Goal: Task Accomplishment & Management: Manage account settings

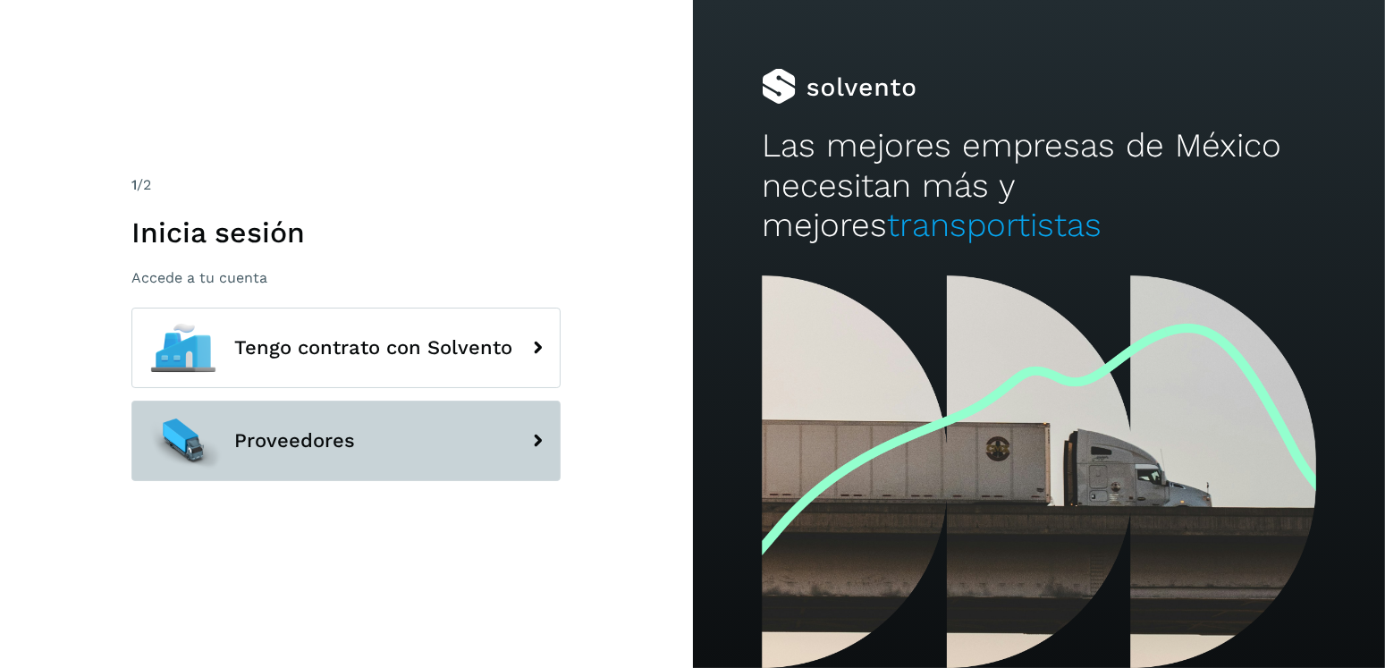
click at [358, 418] on button "Proveedores" at bounding box center [345, 441] width 429 height 80
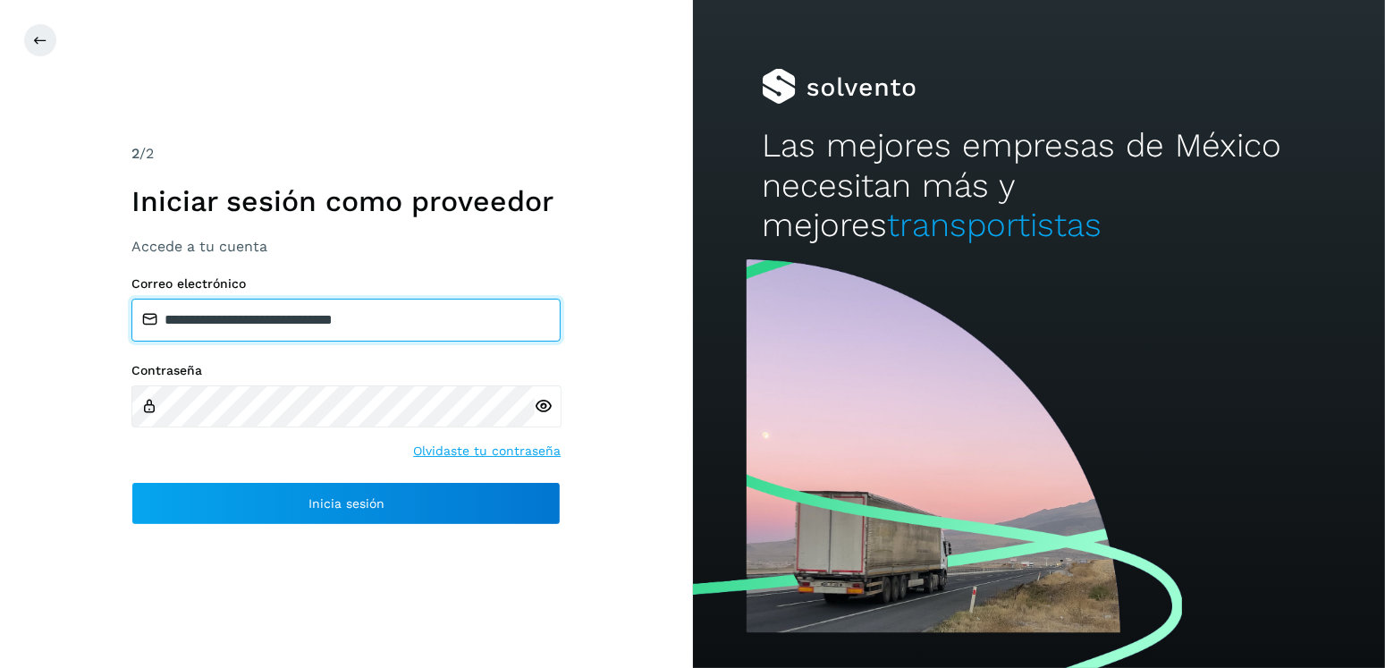
drag, startPoint x: 411, startPoint y: 320, endPoint x: 258, endPoint y: 320, distance: 153.8
click at [258, 320] on input "**********" at bounding box center [345, 320] width 429 height 43
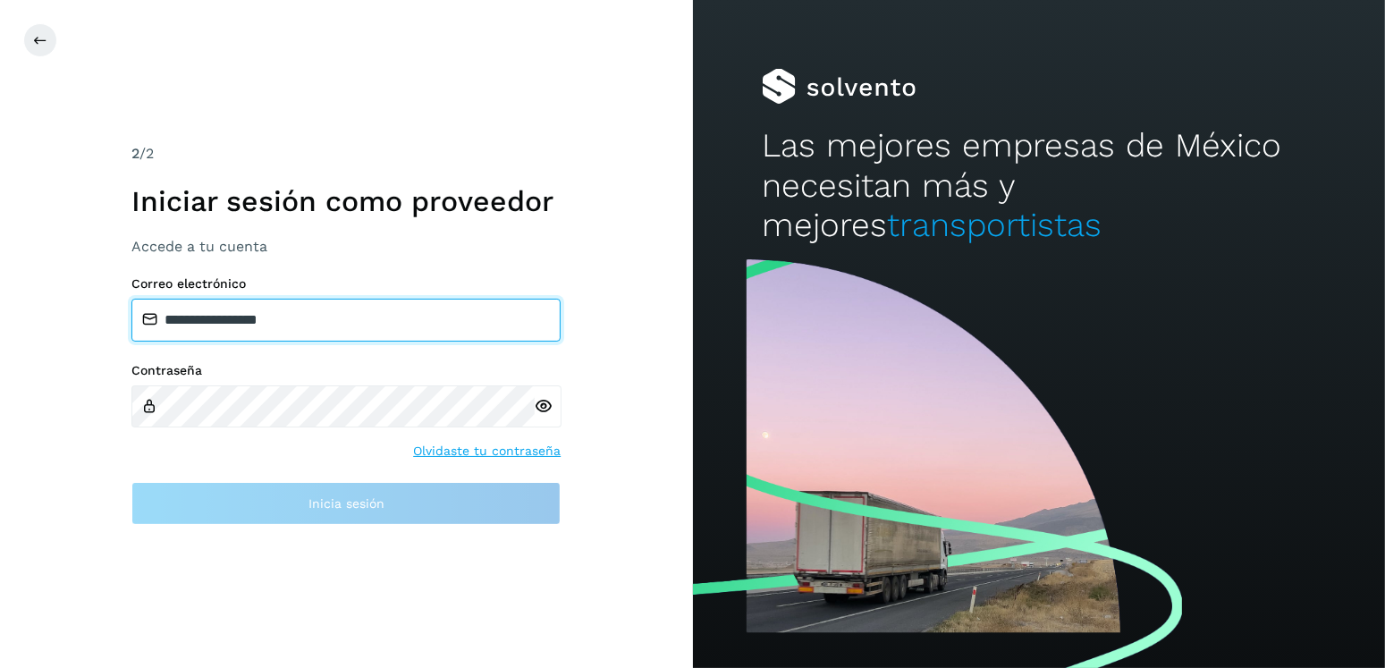
type input "**********"
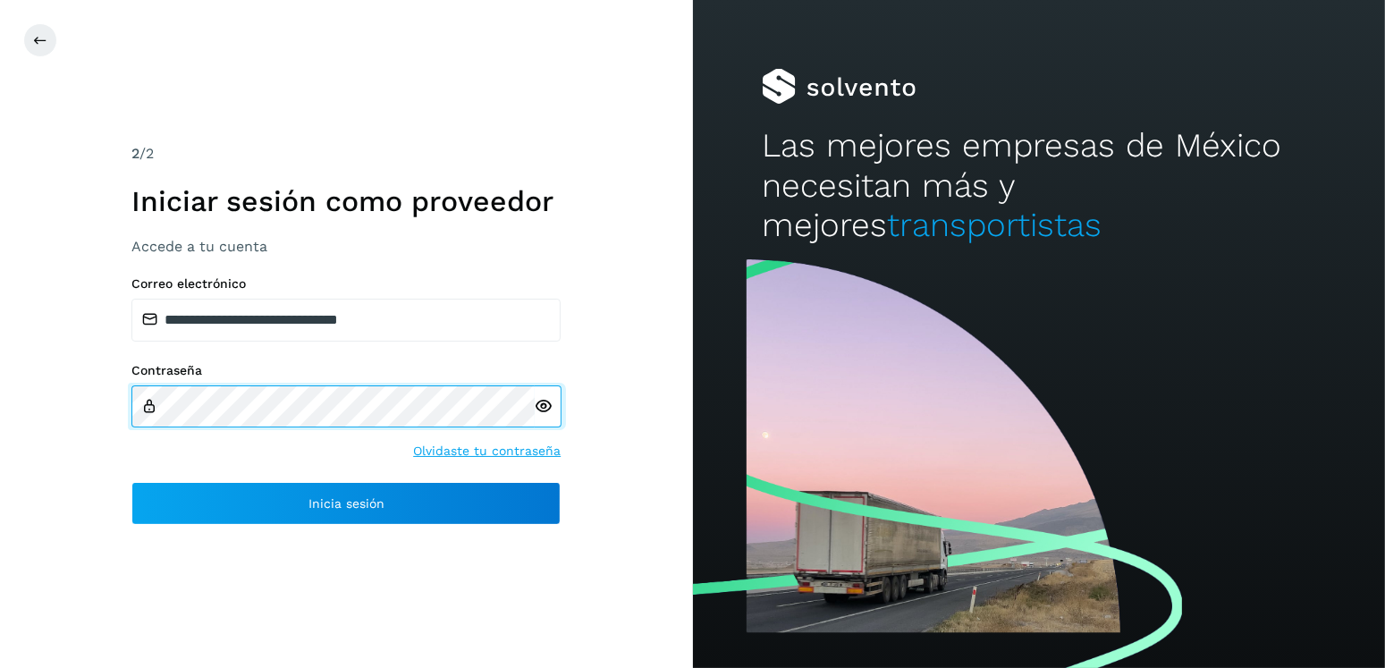
click at [91, 406] on div "**********" at bounding box center [346, 334] width 693 height 668
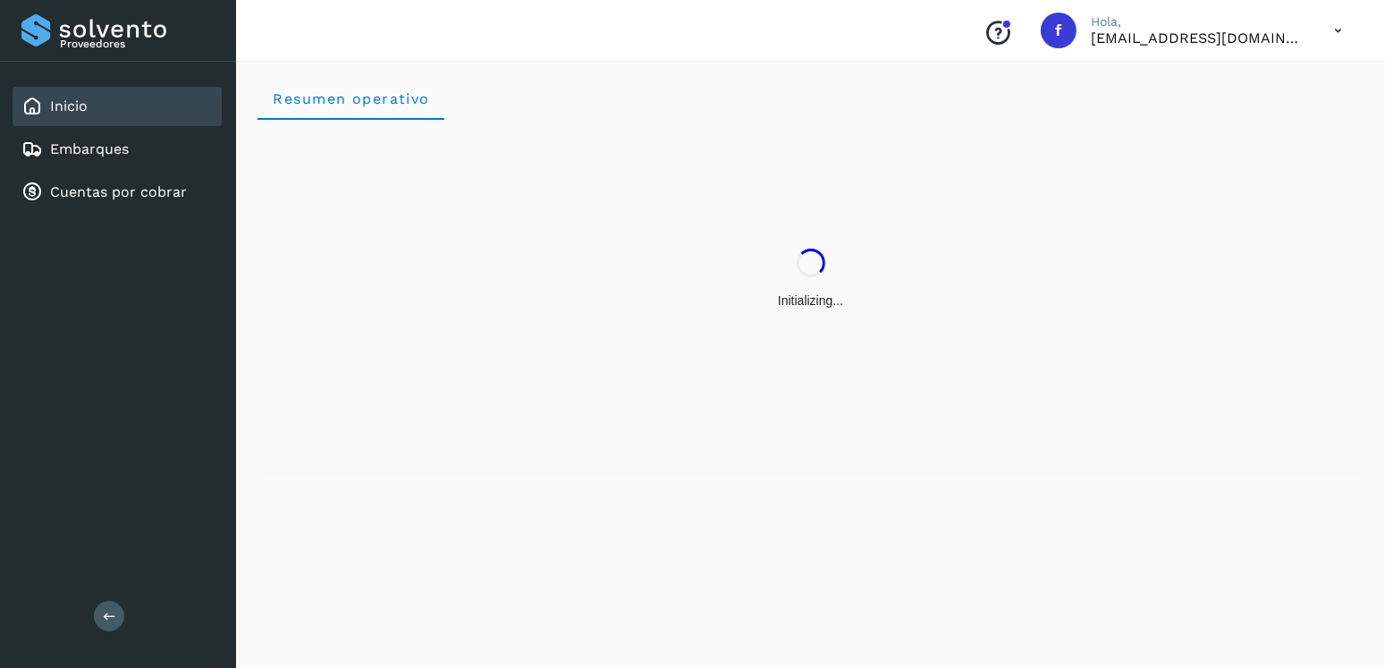
click at [435, 485] on div "Resumen operativo" at bounding box center [810, 361] width 1149 height 612
click at [119, 153] on link "Embarques" at bounding box center [89, 148] width 79 height 17
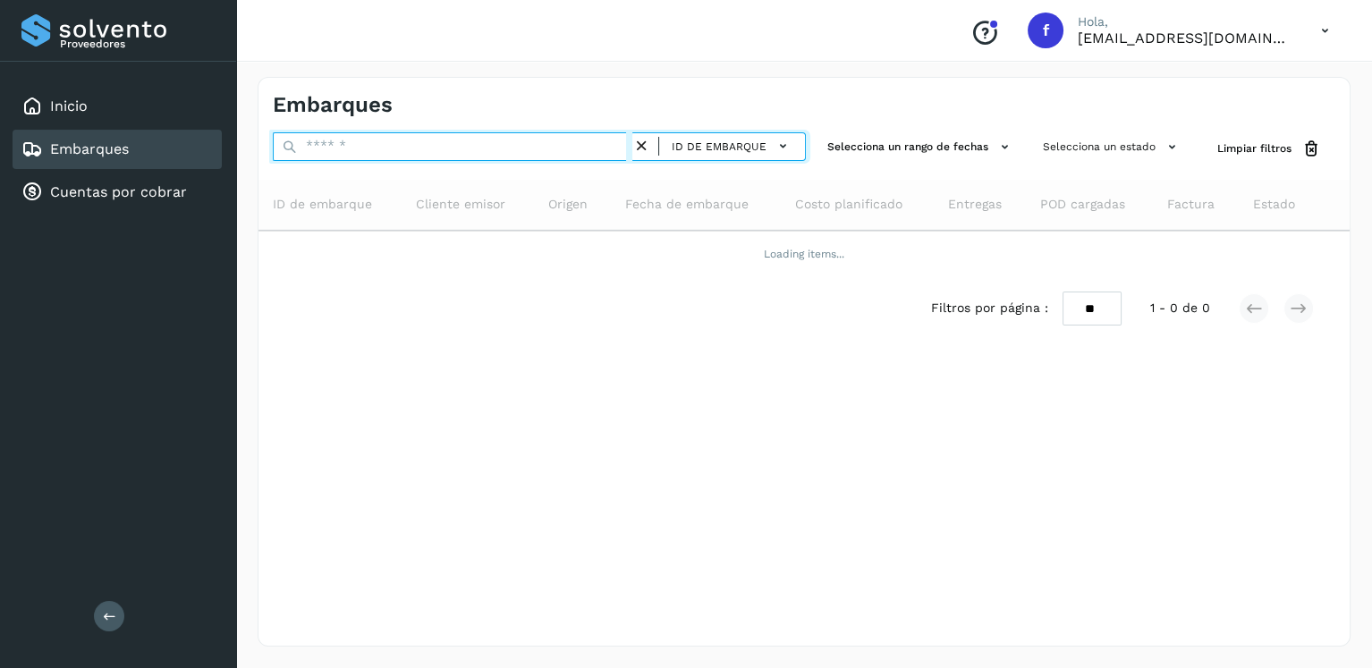
click at [350, 134] on input "text" at bounding box center [452, 146] width 359 height 29
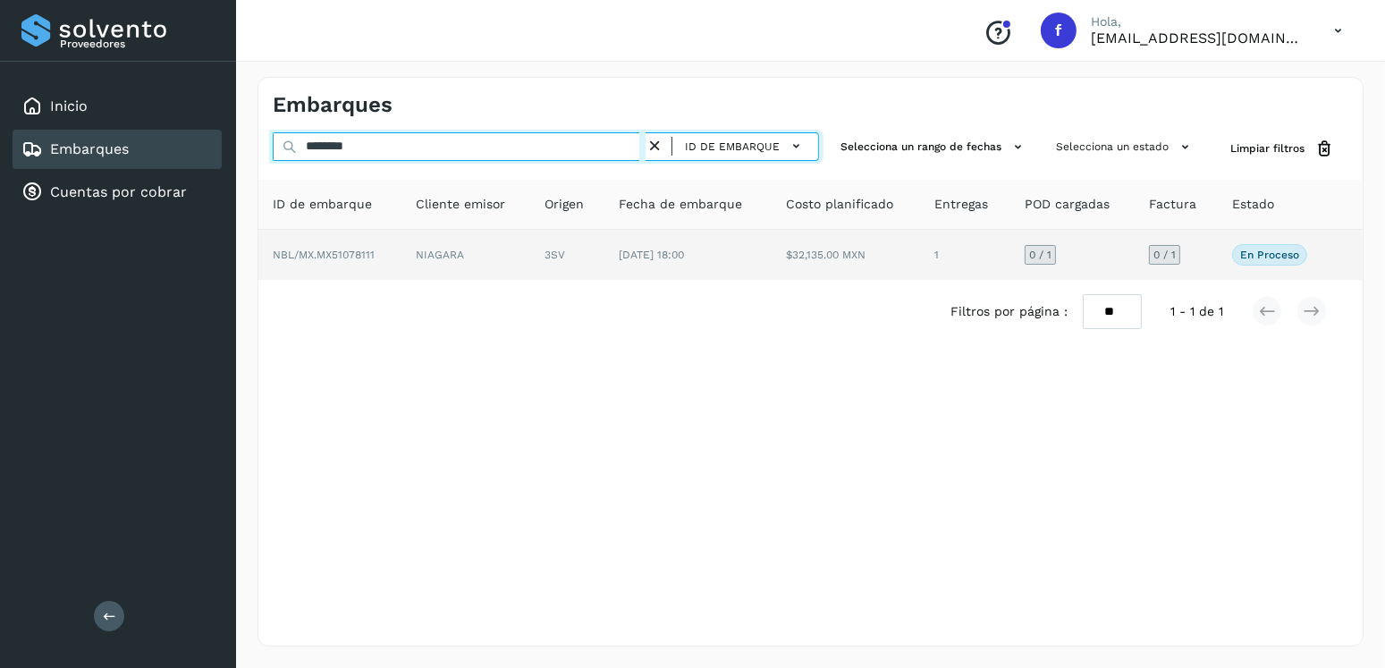
type input "********"
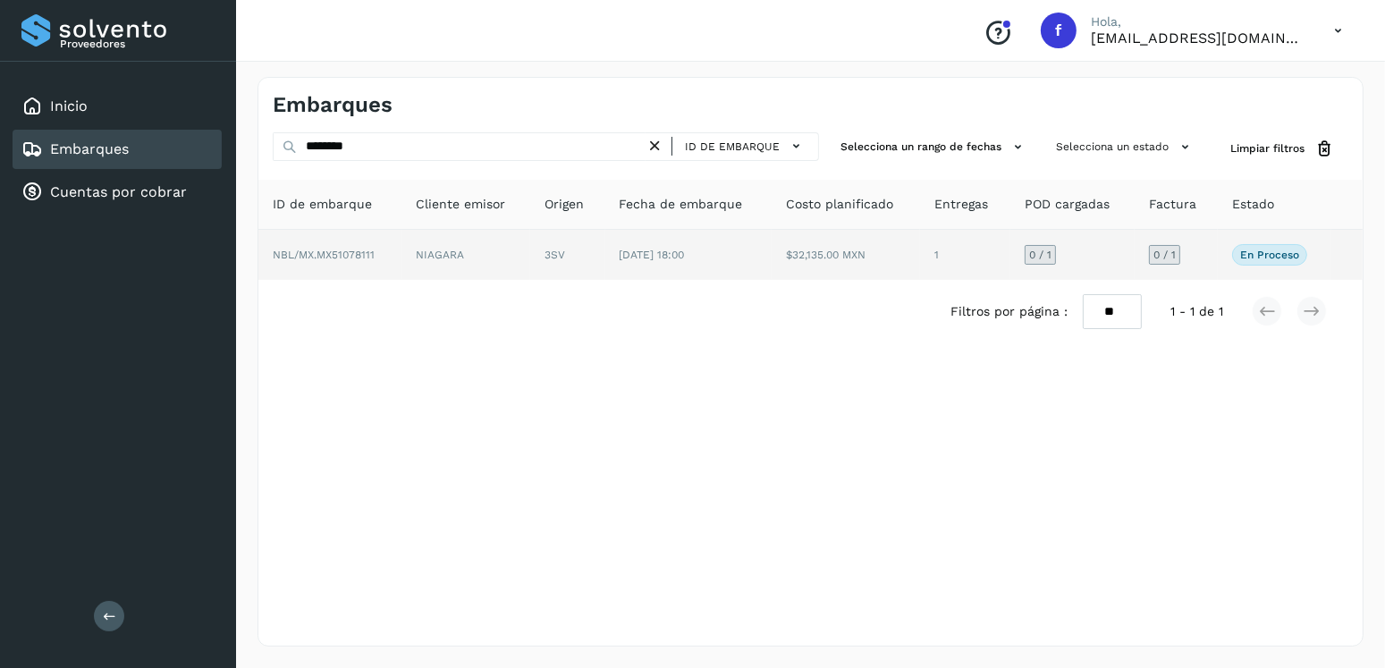
click at [722, 274] on td "[DATE] 18:00" at bounding box center [688, 255] width 166 height 50
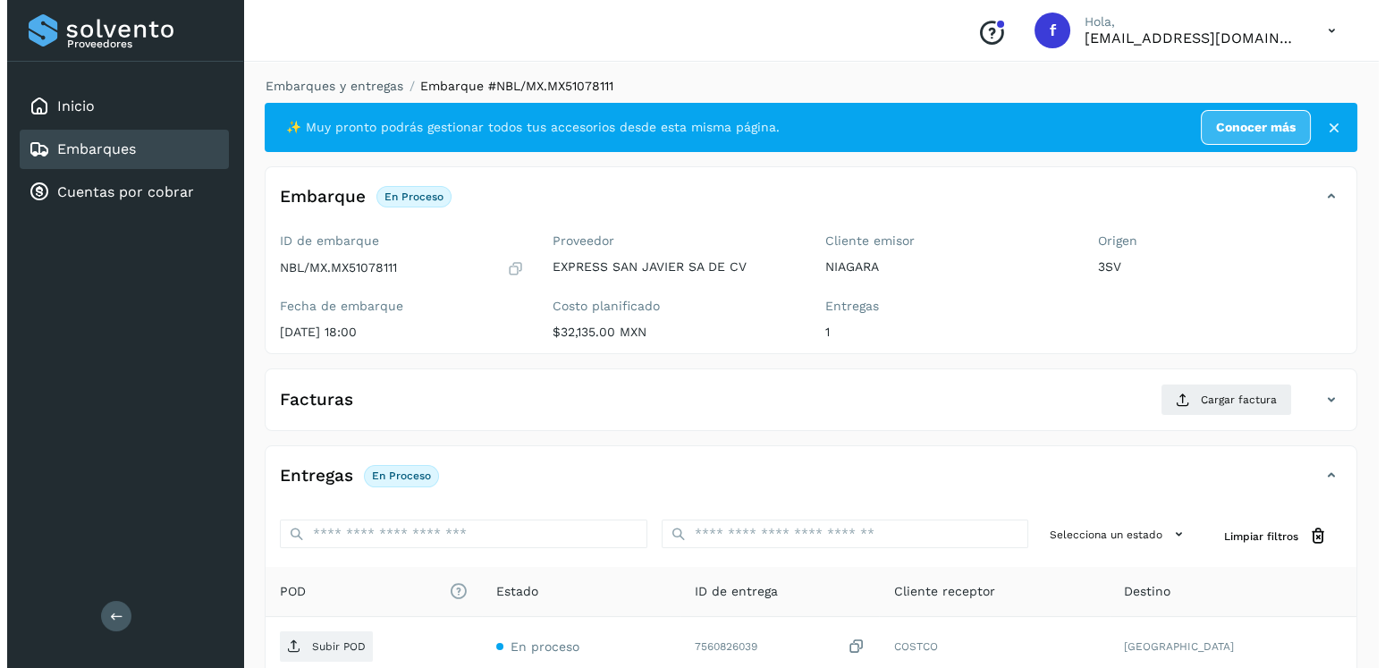
scroll to position [181, 0]
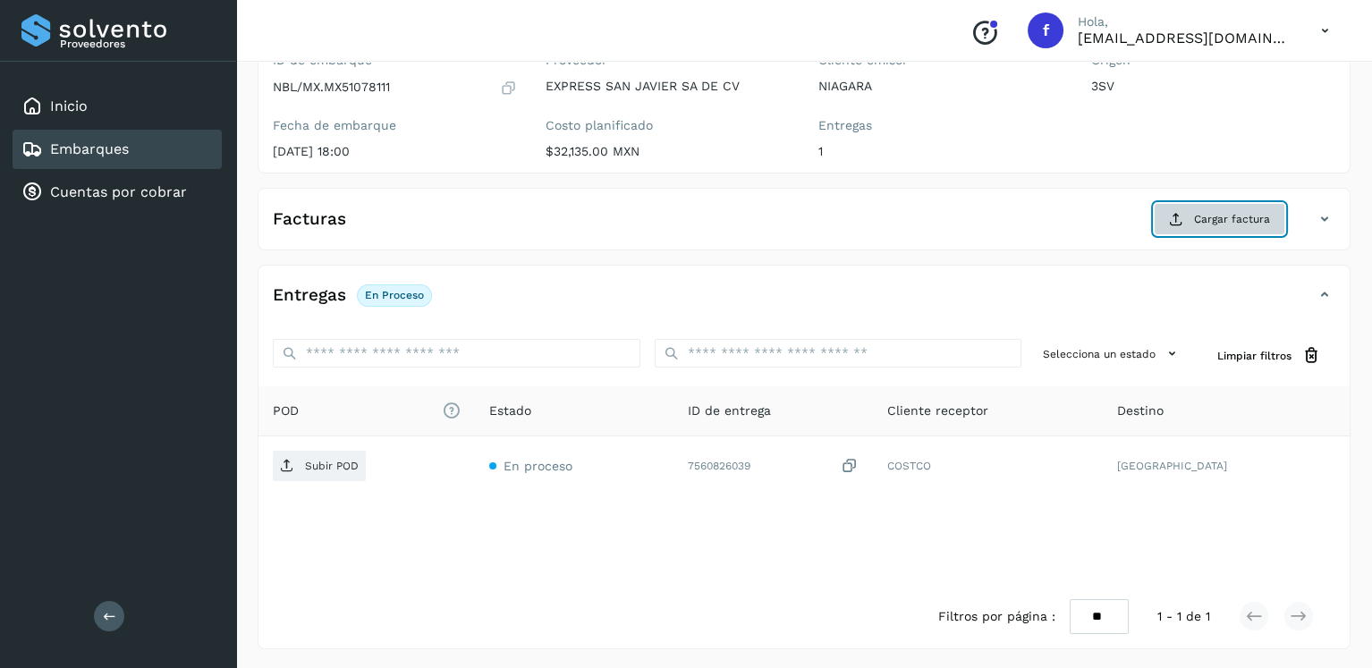
click at [1178, 222] on icon at bounding box center [1176, 219] width 14 height 14
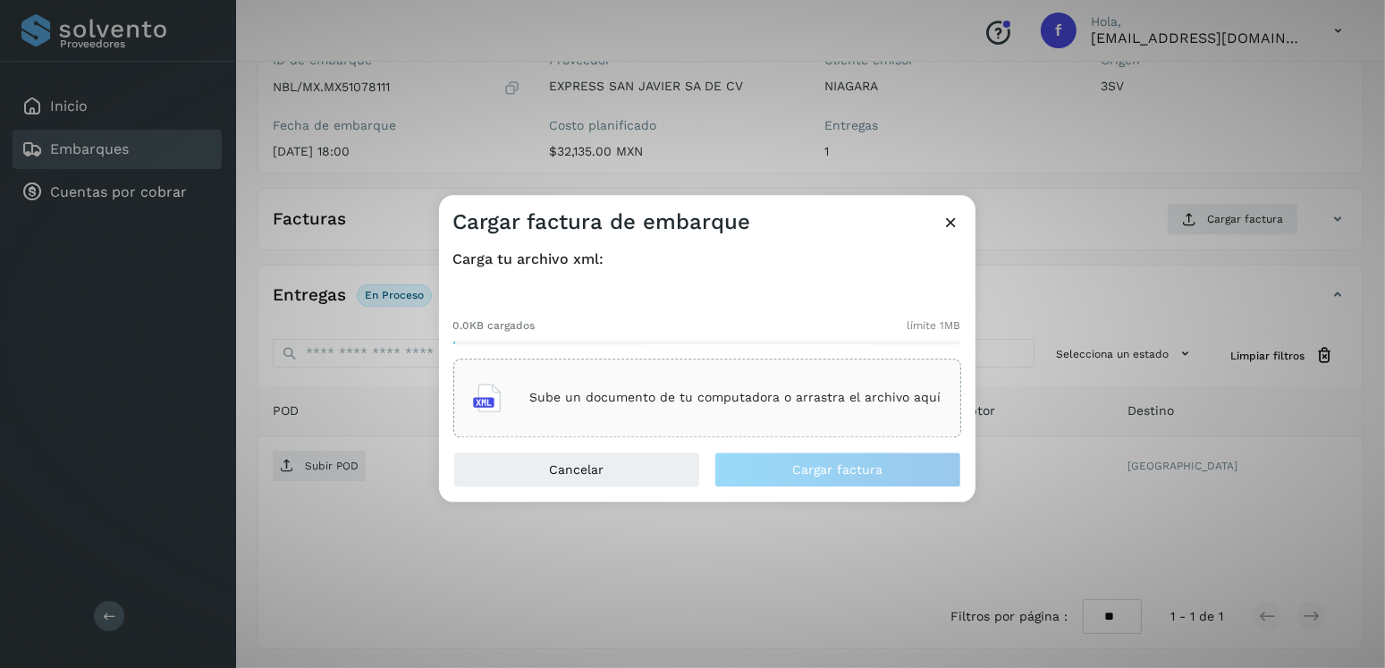
click at [742, 374] on div "Sube un documento de tu computadora o arrastra el archivo aquí" at bounding box center [707, 398] width 469 height 48
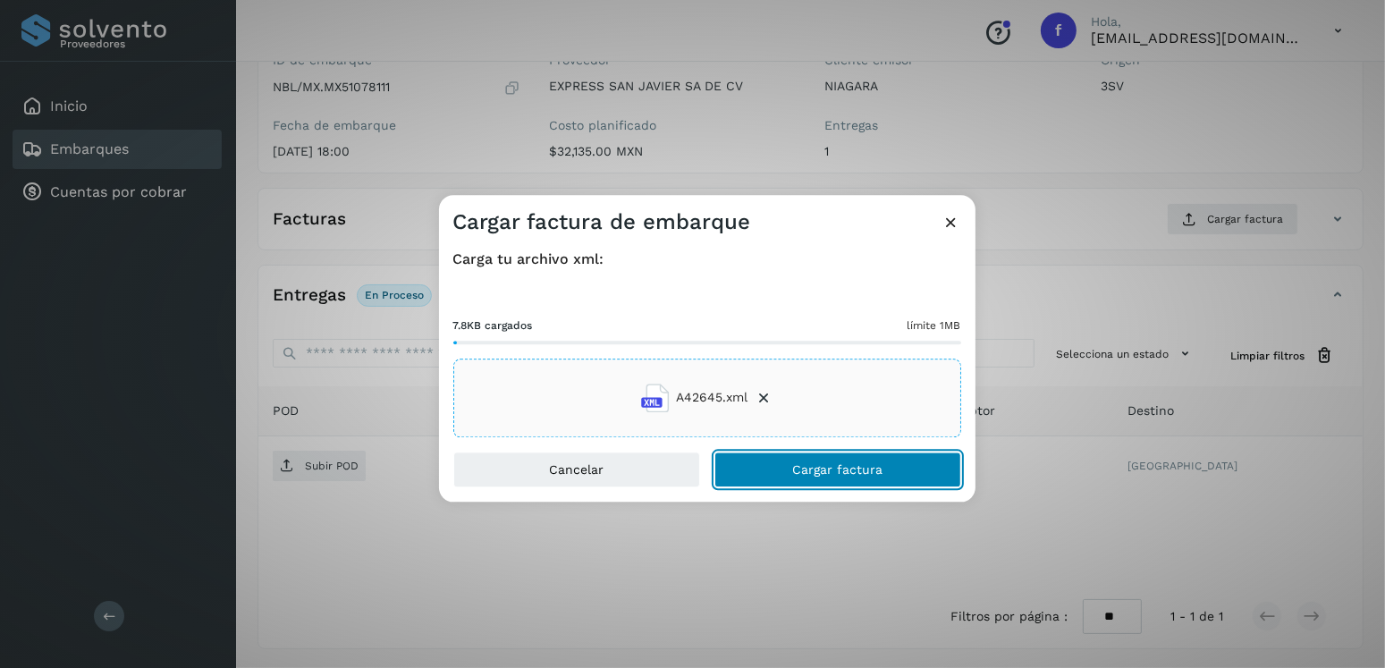
click at [802, 471] on span "Cargar factura" at bounding box center [837, 469] width 90 height 13
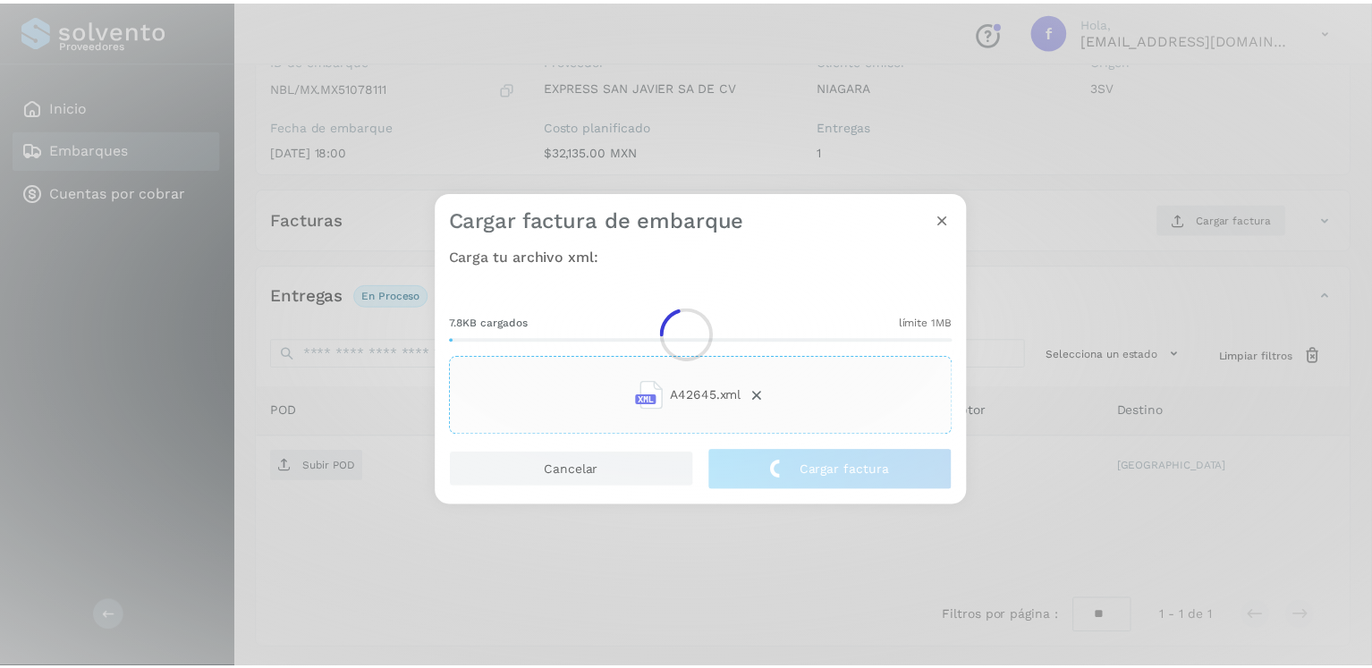
scroll to position [179, 0]
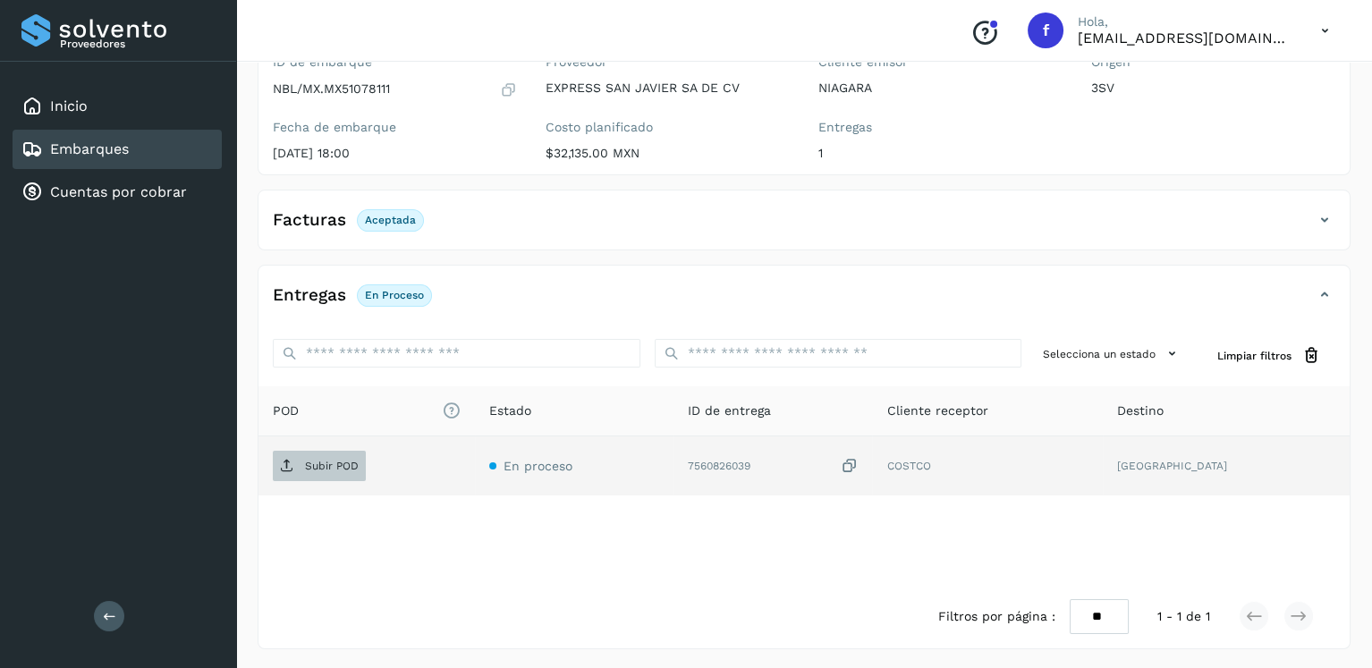
click at [340, 460] on p "Subir POD" at bounding box center [332, 466] width 54 height 13
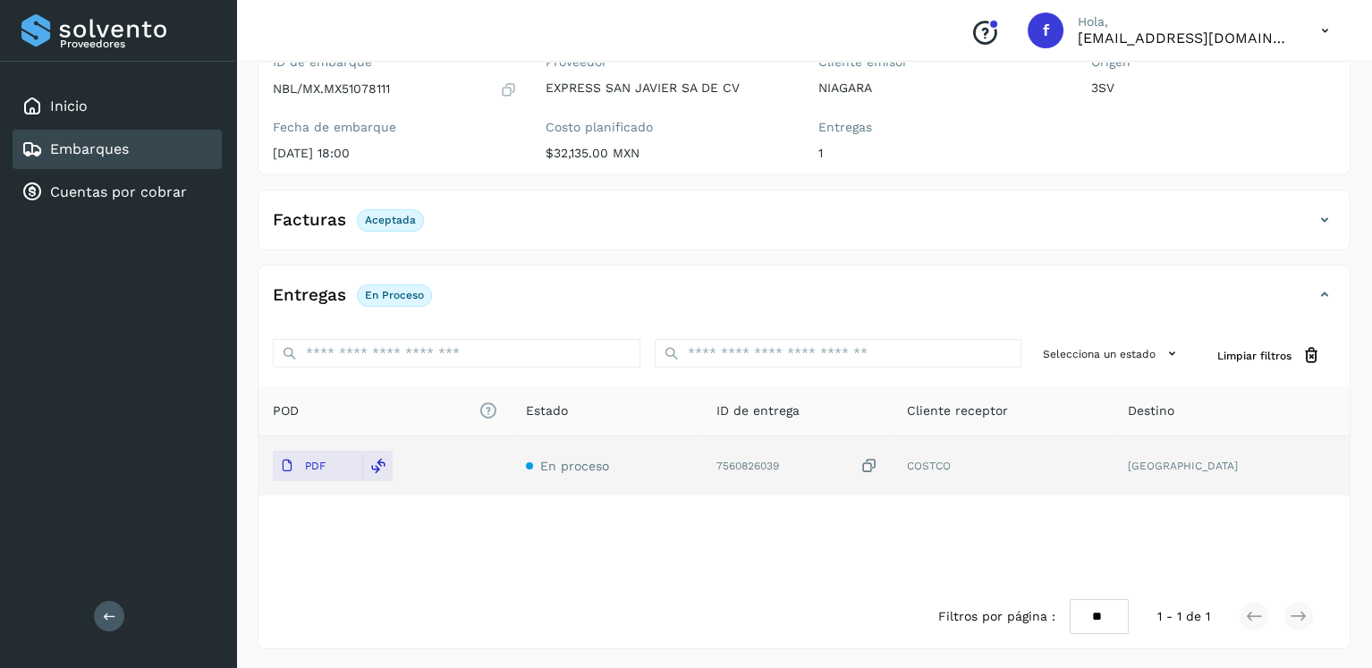
click at [165, 147] on div "Embarques" at bounding box center [117, 149] width 209 height 39
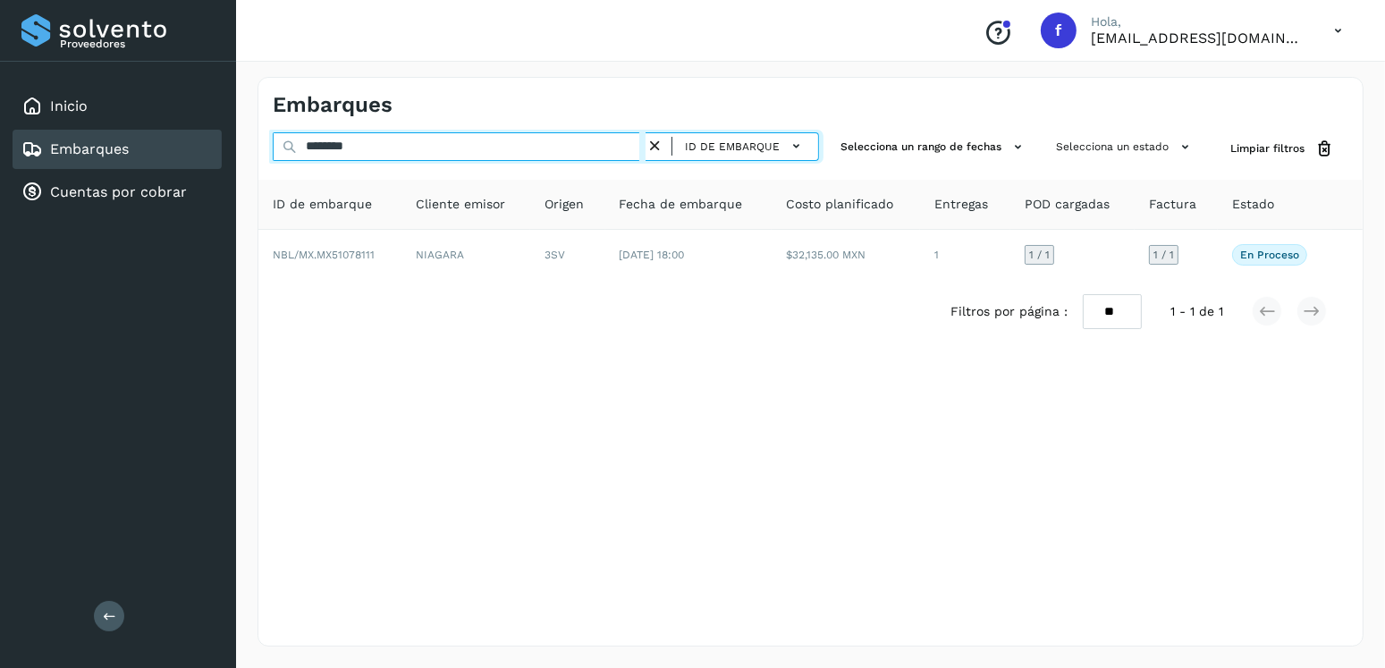
drag, startPoint x: 261, startPoint y: 141, endPoint x: 251, endPoint y: 142, distance: 9.9
click at [251, 142] on div "Embarques ******** ID de embarque Selecciona un rango de fechas Selecciona un e…" at bounding box center [810, 361] width 1149 height 612
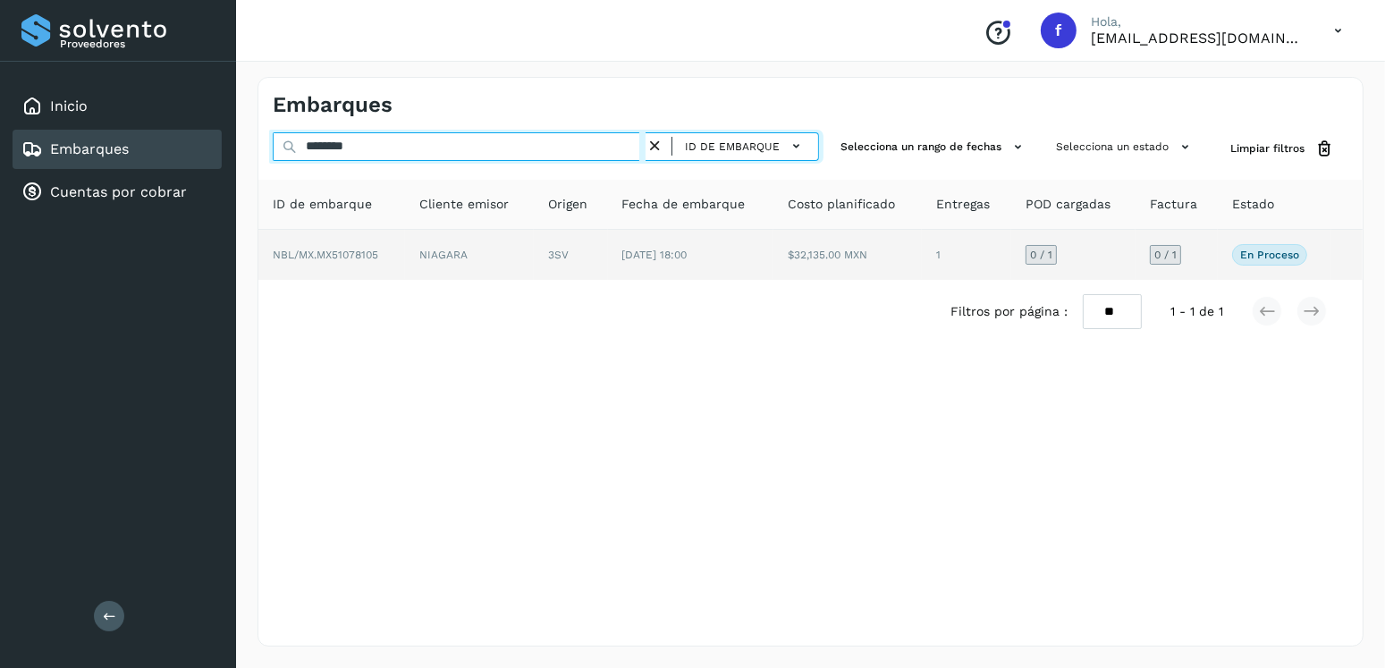
type input "********"
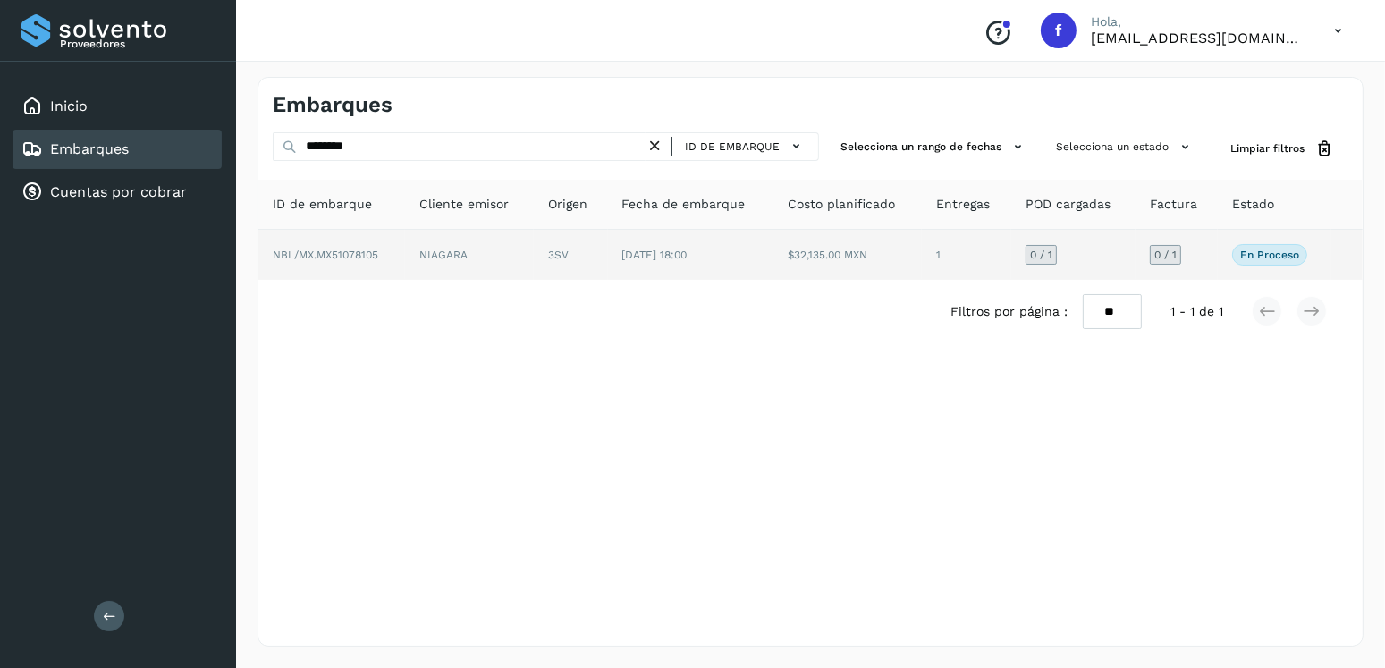
click at [707, 266] on td "[DATE] 18:00" at bounding box center [690, 255] width 165 height 50
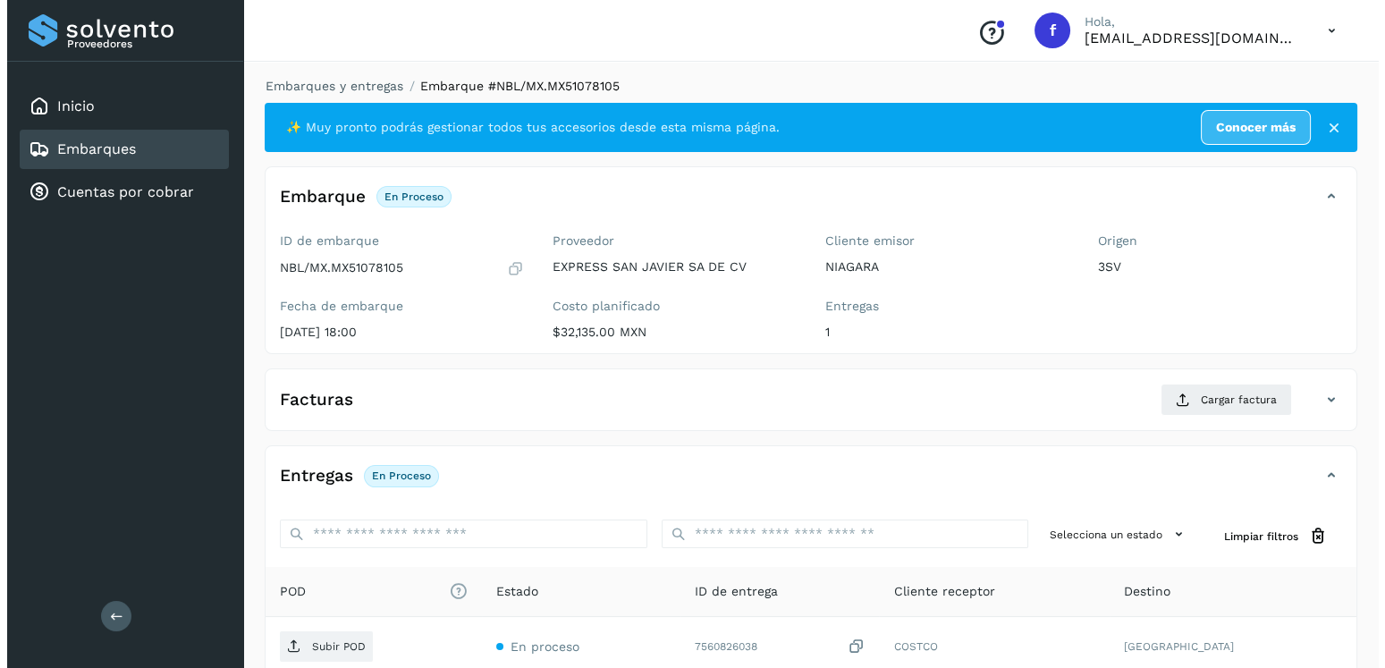
scroll to position [181, 0]
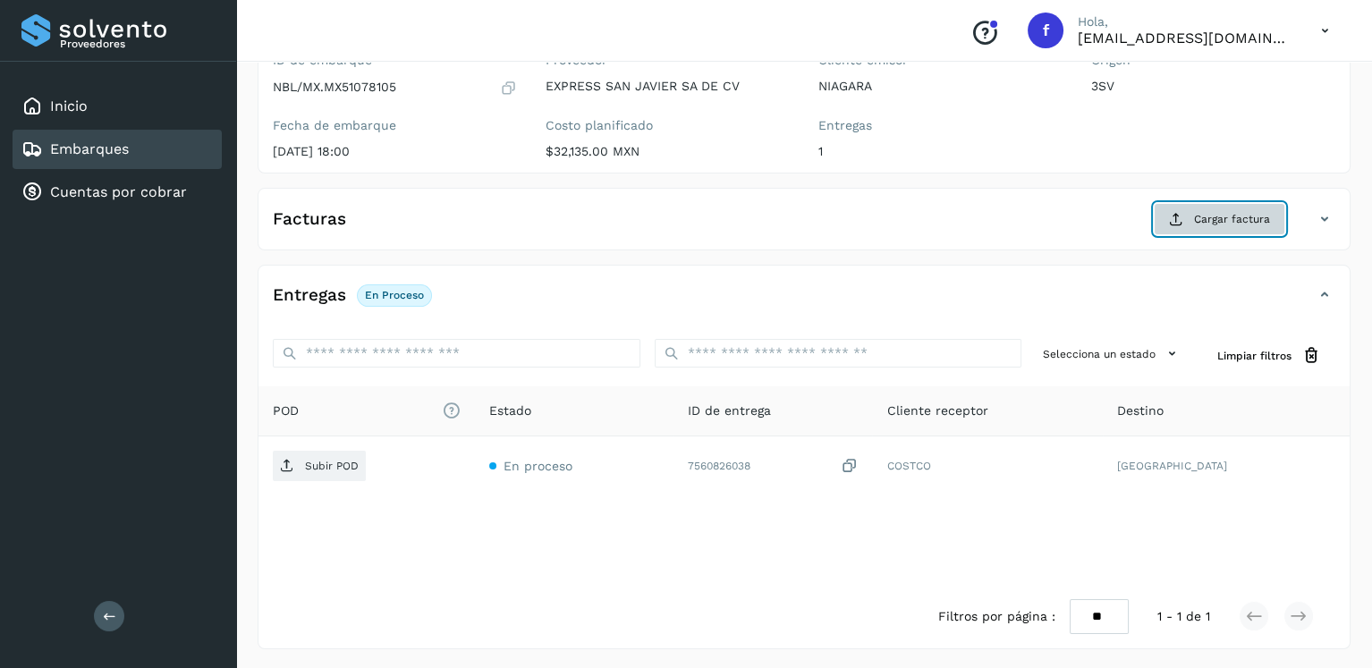
click at [1237, 218] on span "Cargar factura" at bounding box center [1232, 219] width 76 height 16
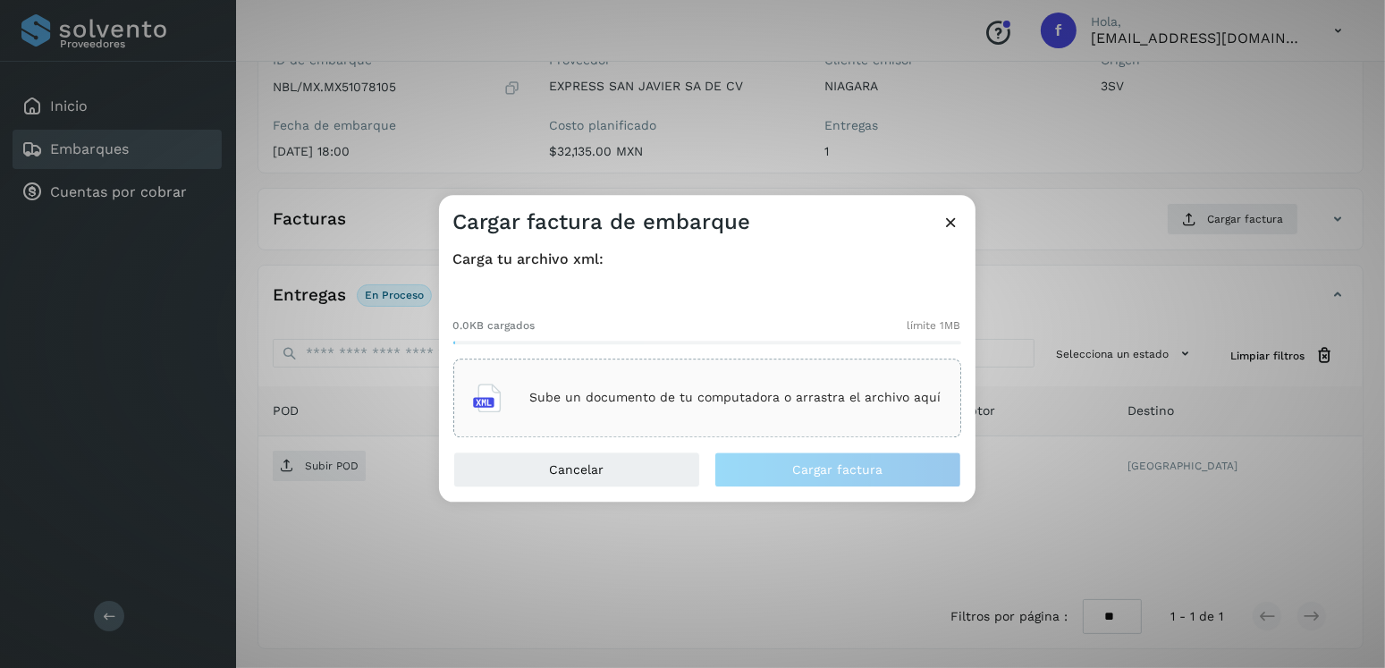
click at [776, 362] on div "Sube un documento de tu computadora o arrastra el archivo aquí" at bounding box center [707, 398] width 508 height 79
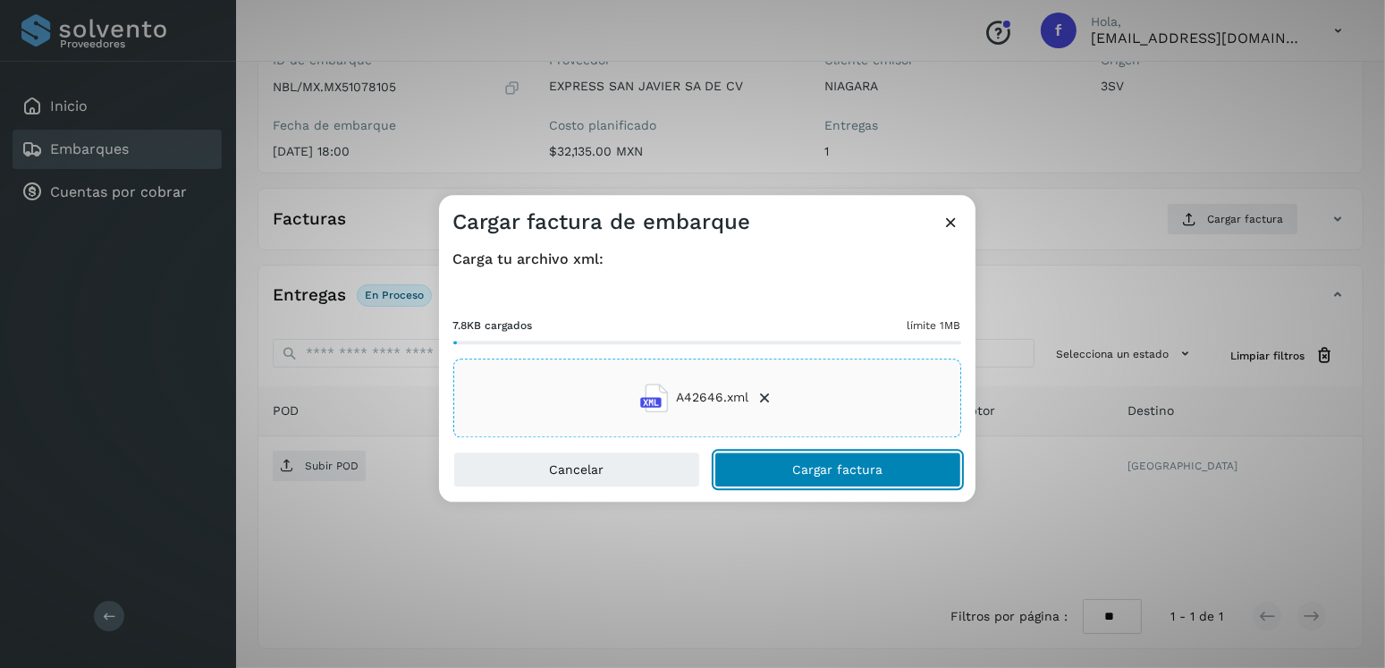
click at [865, 456] on button "Cargar factura" at bounding box center [837, 470] width 247 height 36
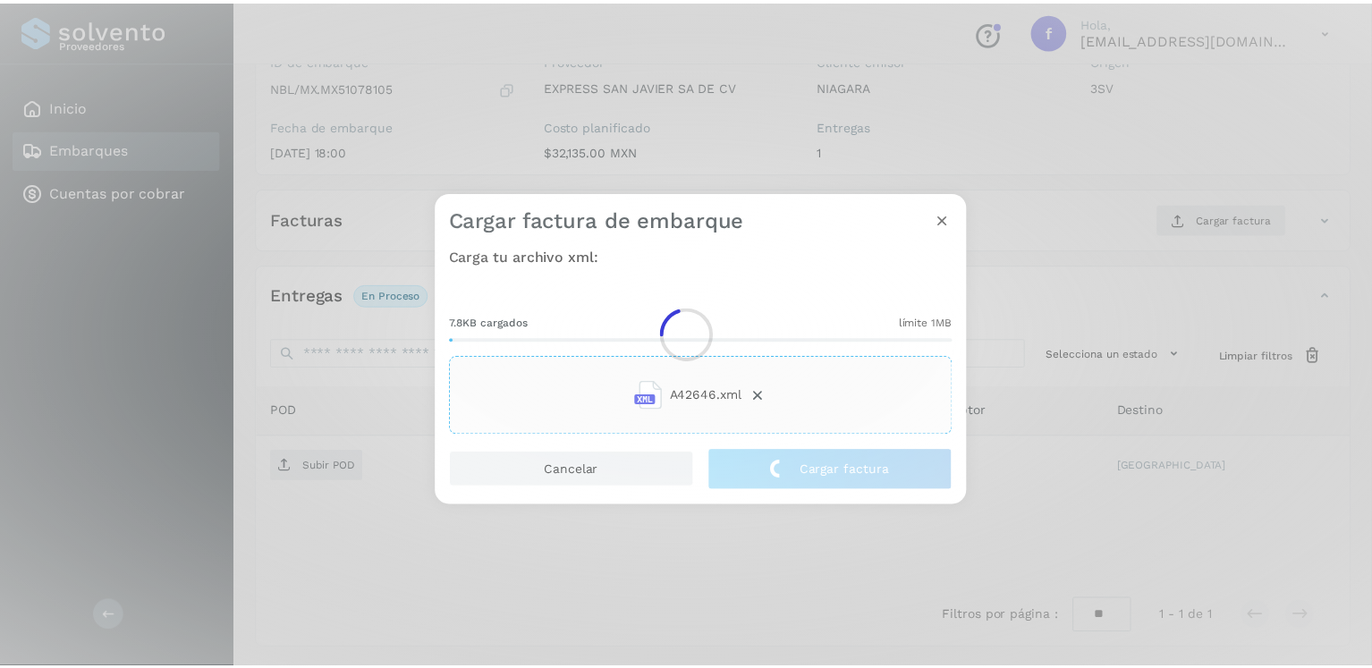
scroll to position [179, 0]
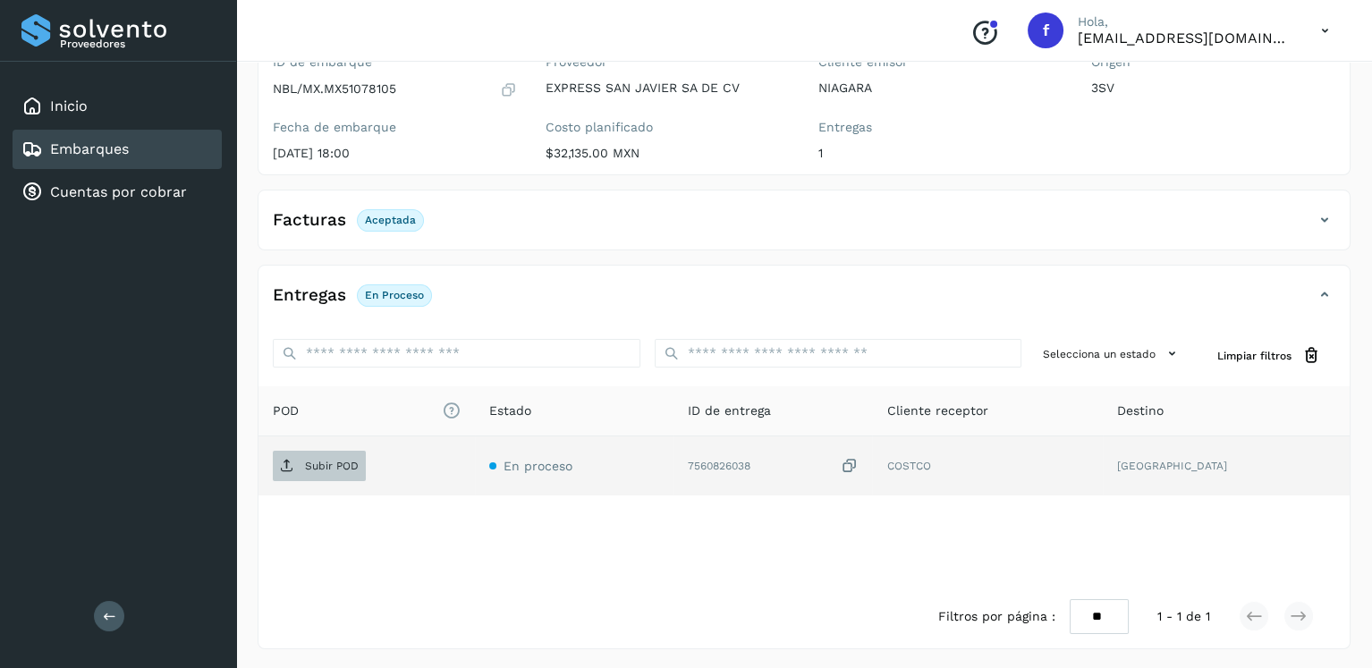
click at [331, 474] on span "Subir POD" at bounding box center [319, 466] width 93 height 29
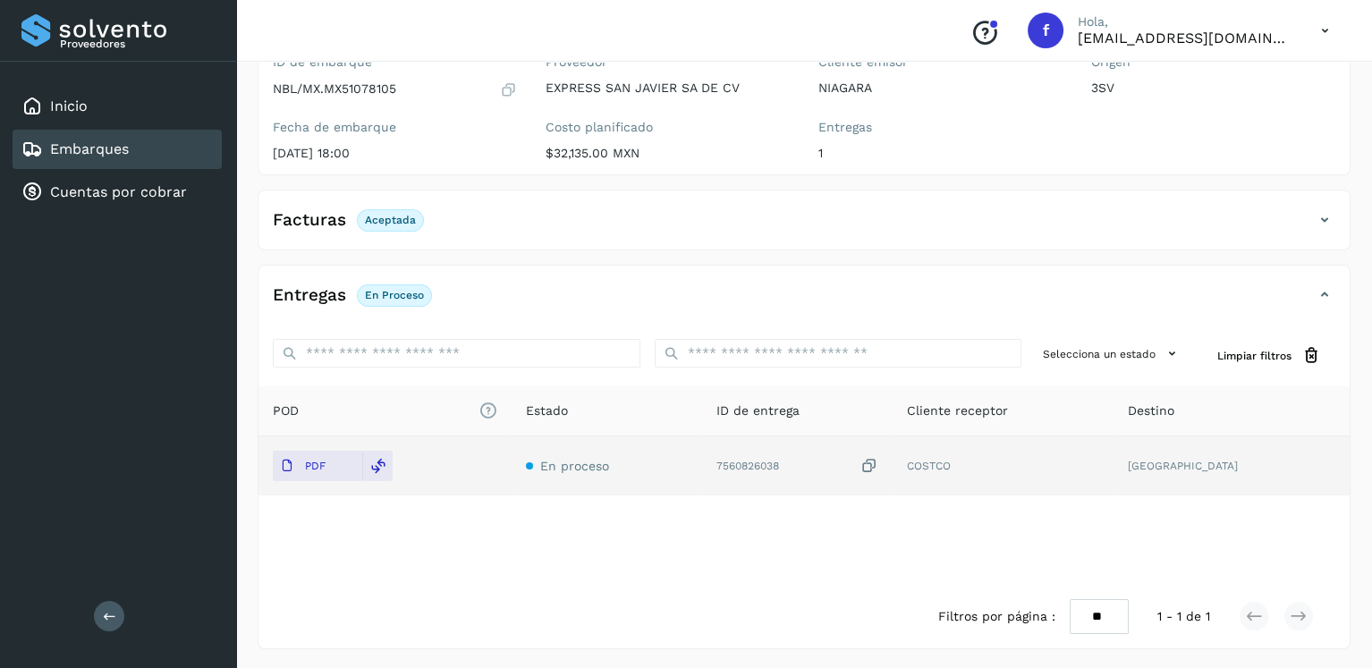
click at [122, 142] on link "Embarques" at bounding box center [89, 148] width 79 height 17
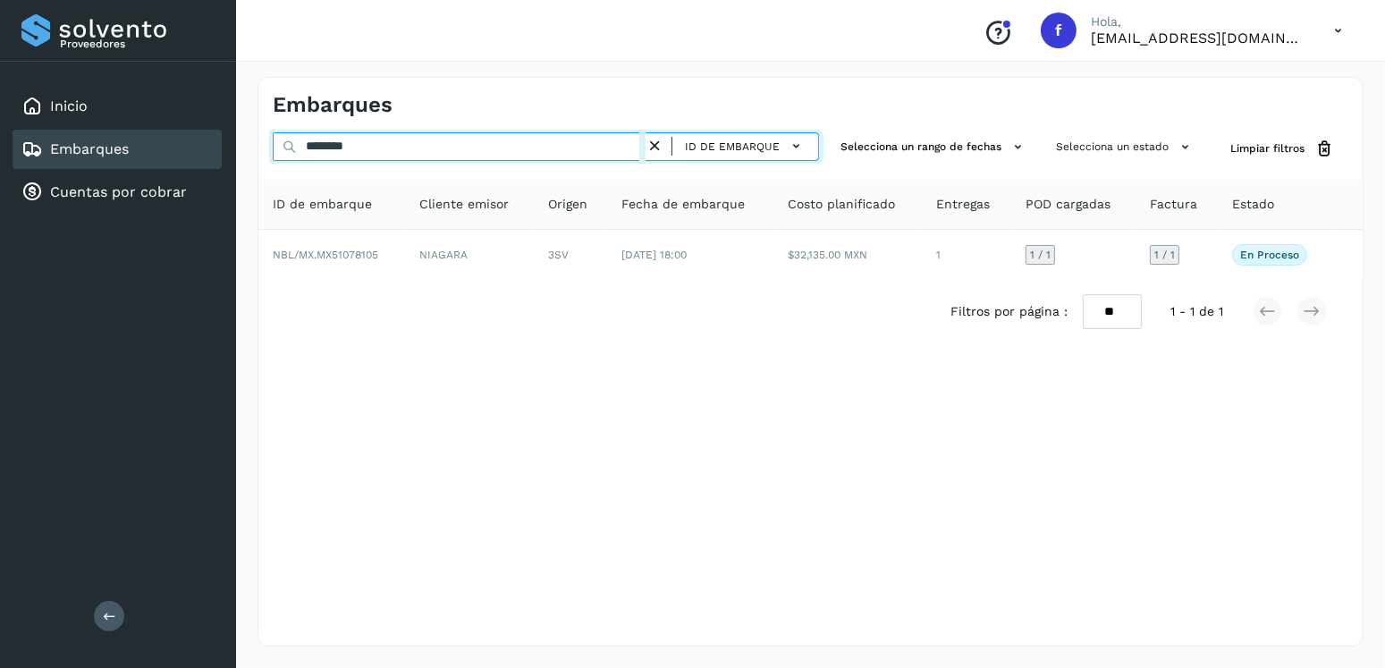
drag, startPoint x: 298, startPoint y: 166, endPoint x: 274, endPoint y: 168, distance: 24.2
click at [274, 168] on div "******** ID de embarque Selecciona un rango de fechas Selecciona un estado Limp…" at bounding box center [810, 237] width 1104 height 211
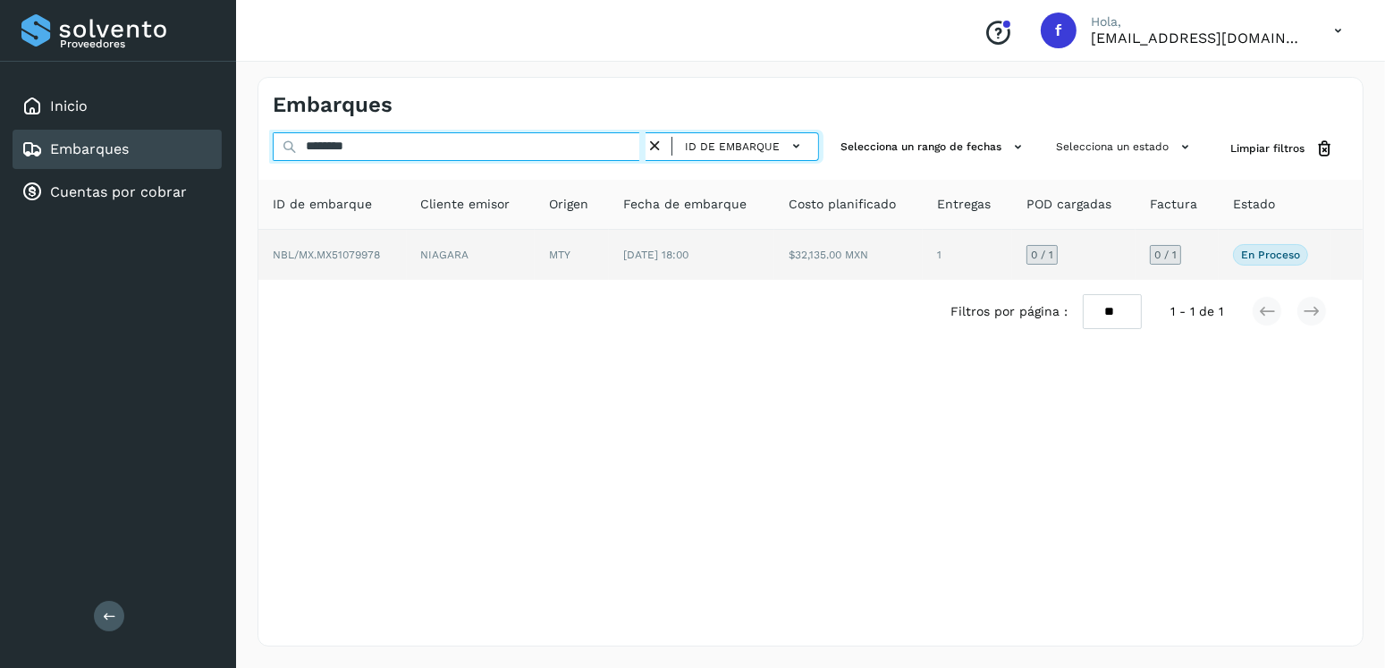
type input "********"
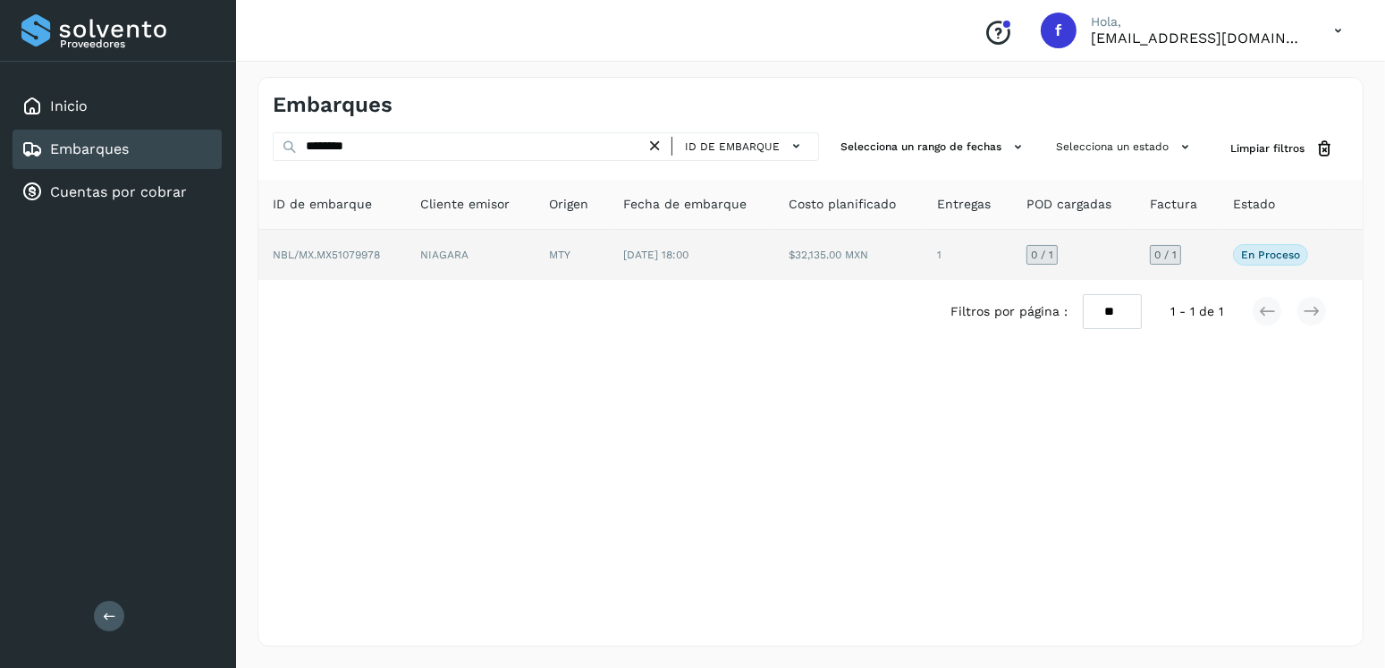
click at [581, 246] on td "MTY" at bounding box center [572, 255] width 74 height 50
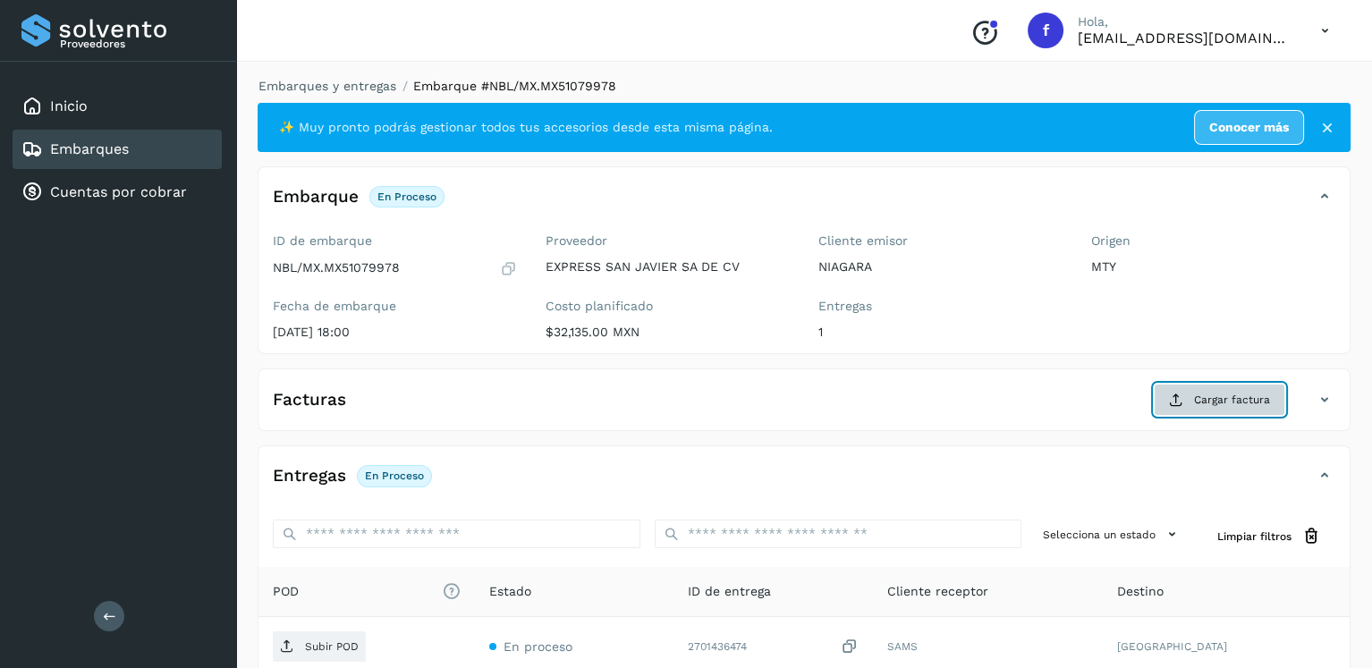
click at [1211, 409] on button "Cargar factura" at bounding box center [1218, 400] width 131 height 32
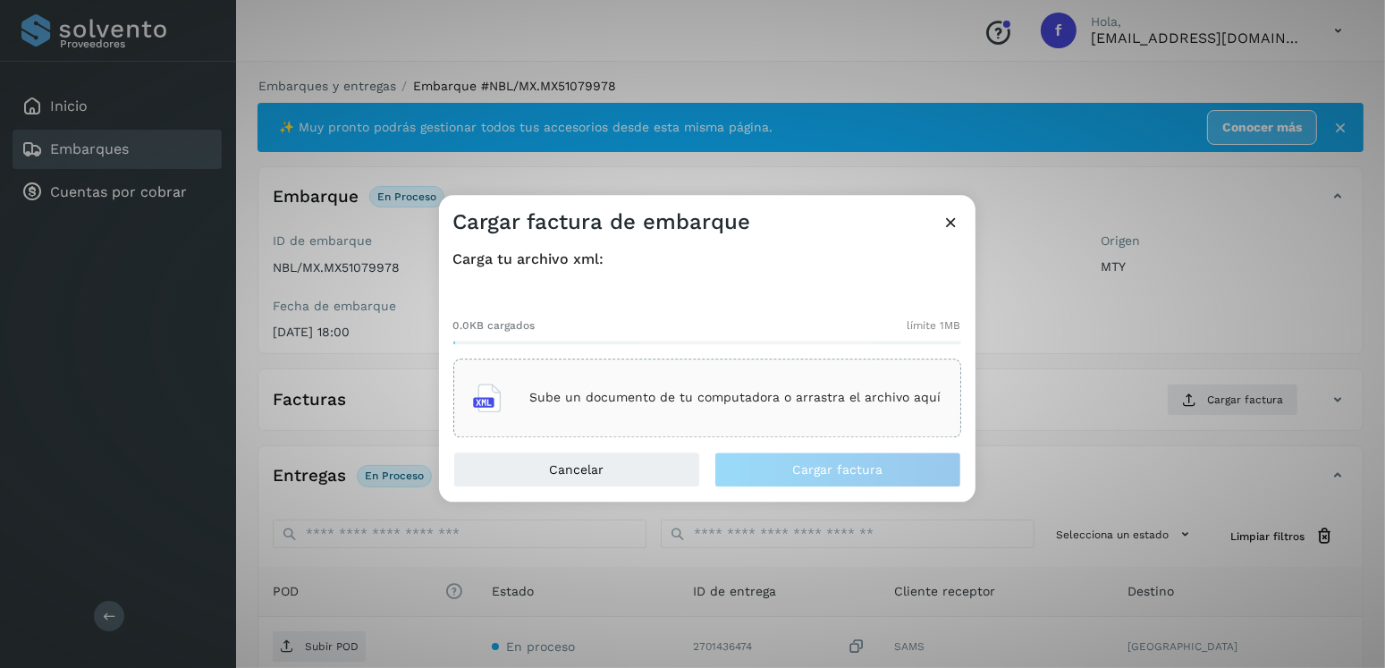
click at [892, 399] on p "Sube un documento de tu computadora o arrastra el archivo aquí" at bounding box center [735, 398] width 411 height 15
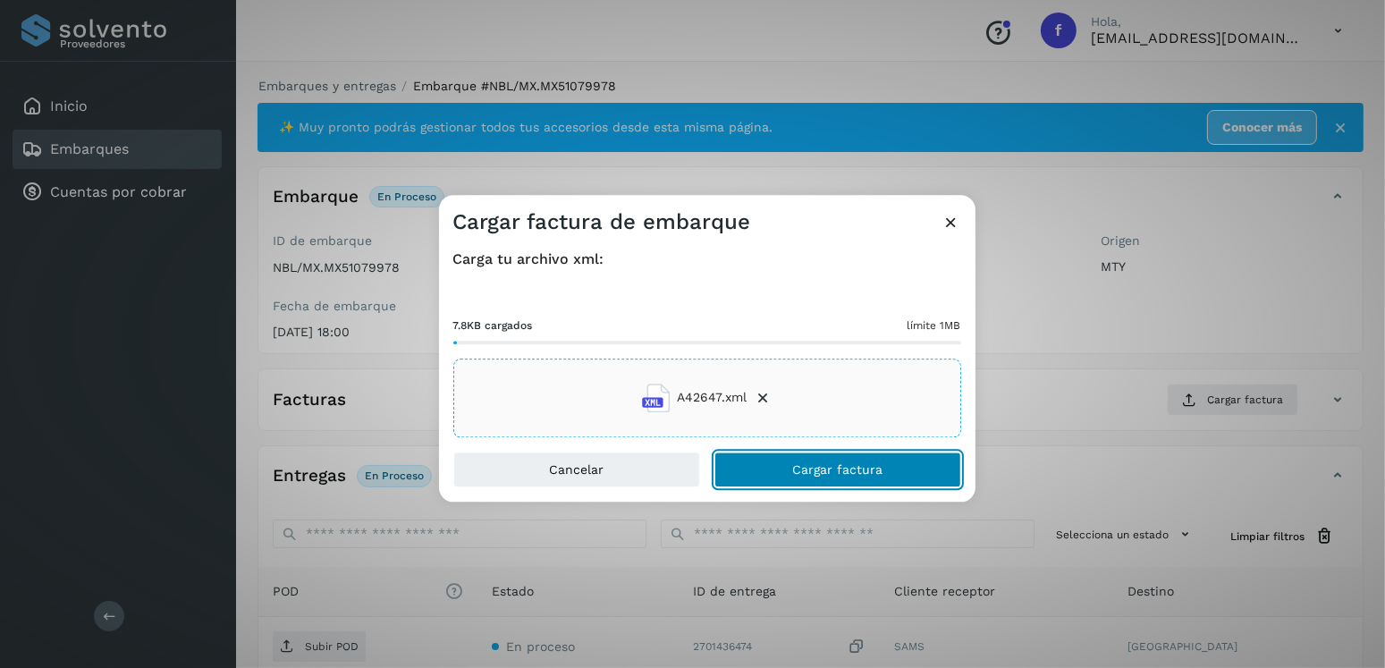
click at [836, 464] on span "Cargar factura" at bounding box center [837, 469] width 90 height 13
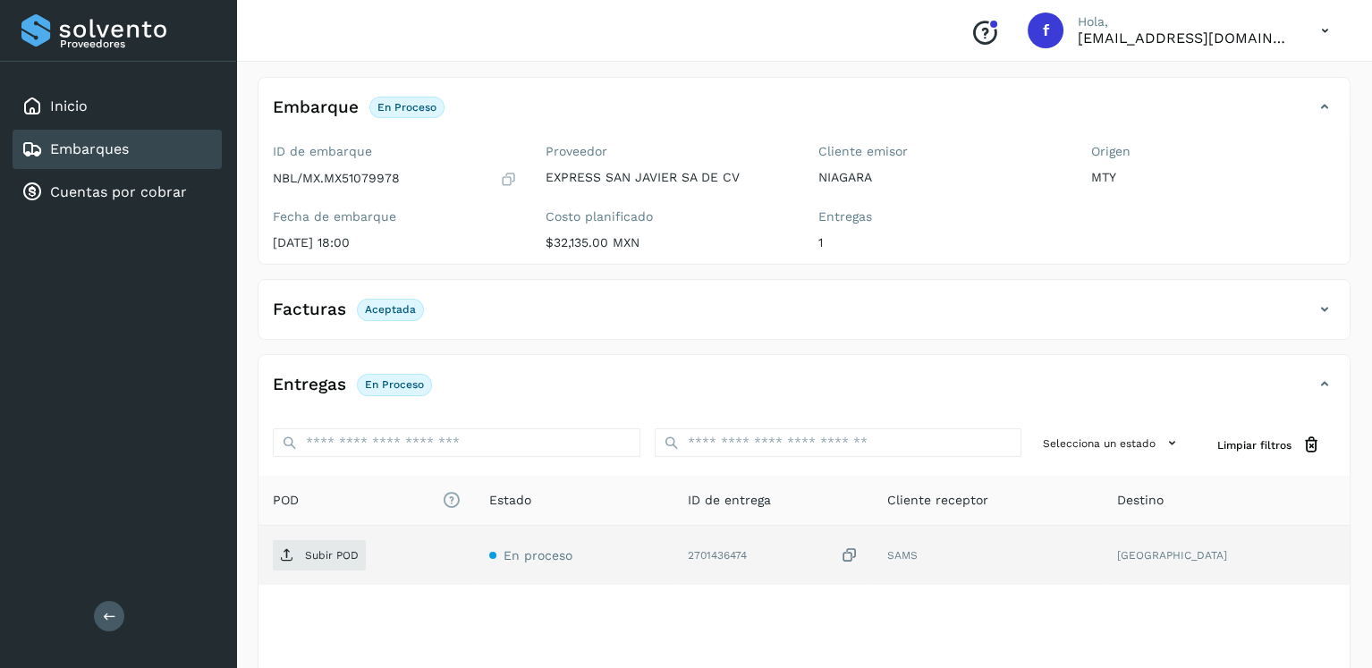
scroll to position [179, 0]
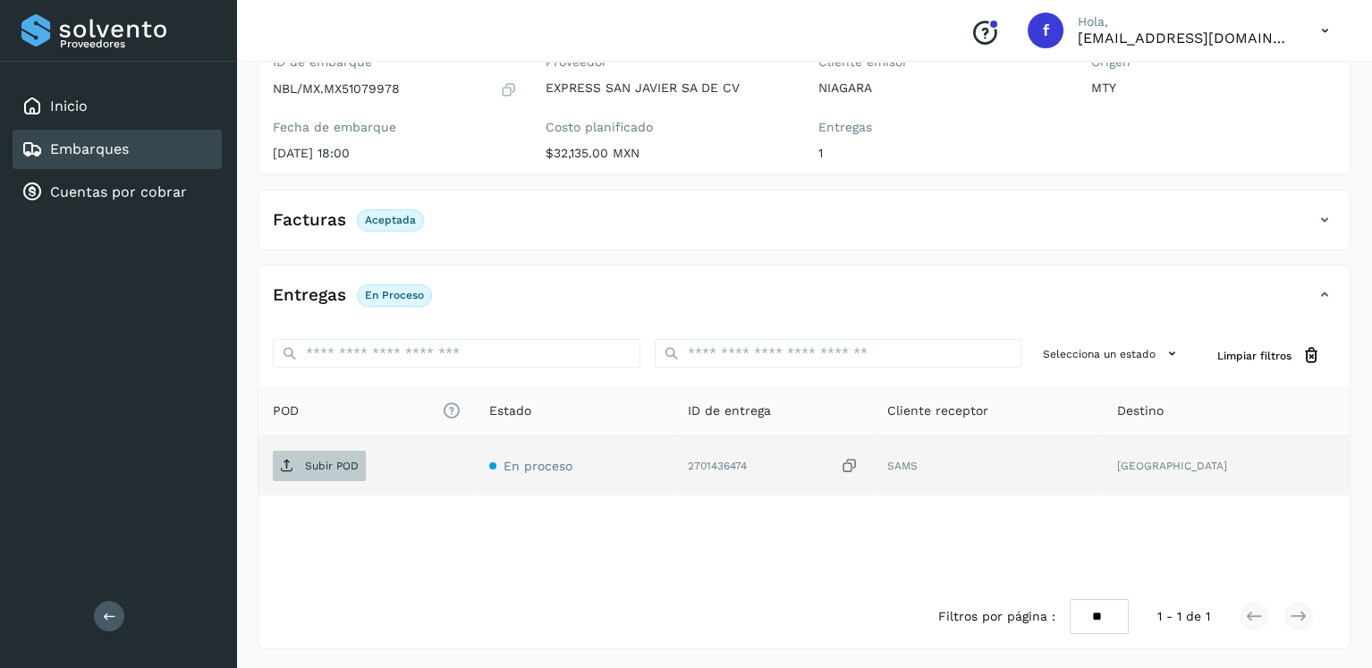
click at [325, 465] on p "Subir POD" at bounding box center [332, 466] width 54 height 13
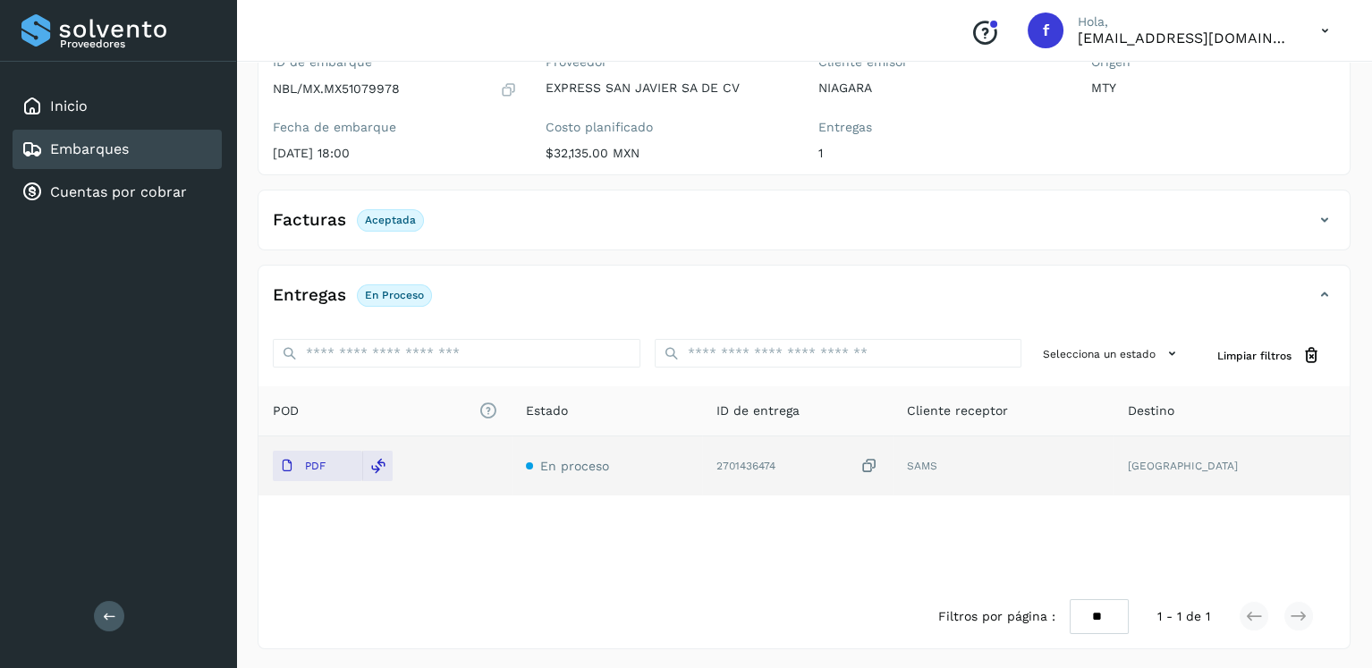
click at [192, 141] on div "Embarques" at bounding box center [117, 149] width 209 height 39
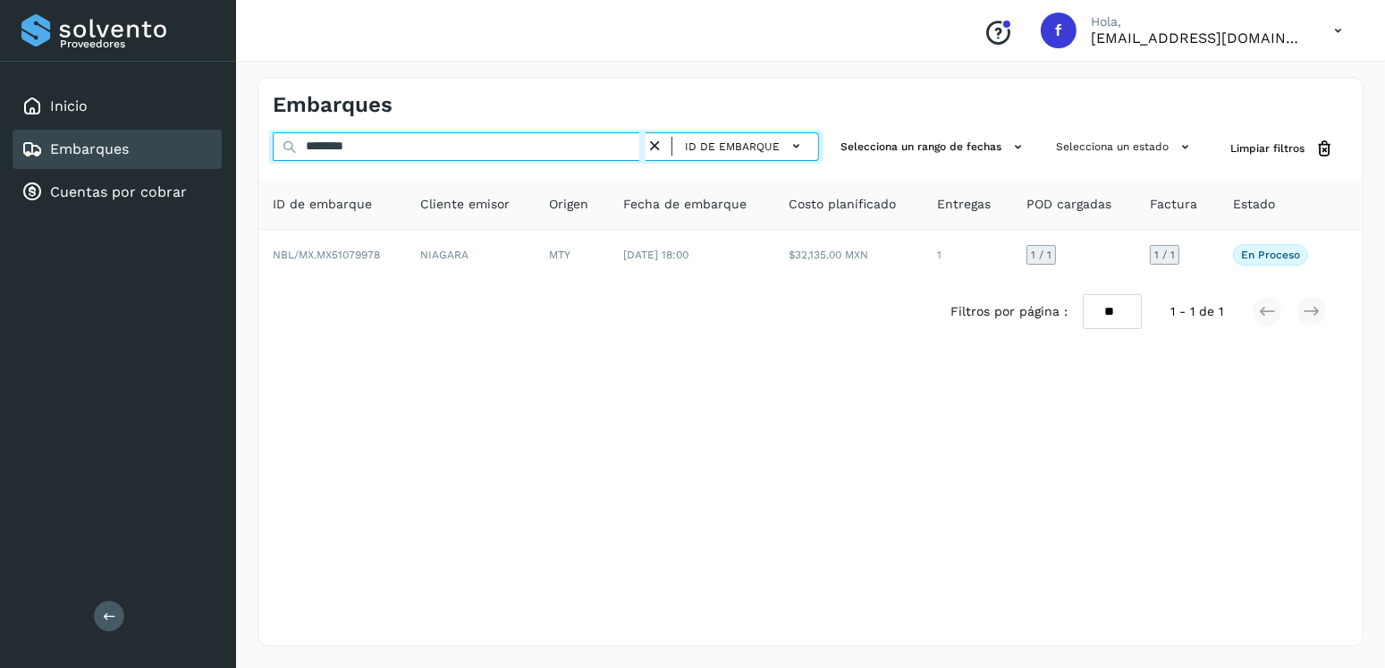
drag, startPoint x: 405, startPoint y: 136, endPoint x: 266, endPoint y: 139, distance: 138.6
click at [266, 139] on div "******** ID de embarque Selecciona un rango de fechas Selecciona un estado Limp…" at bounding box center [810, 148] width 1104 height 33
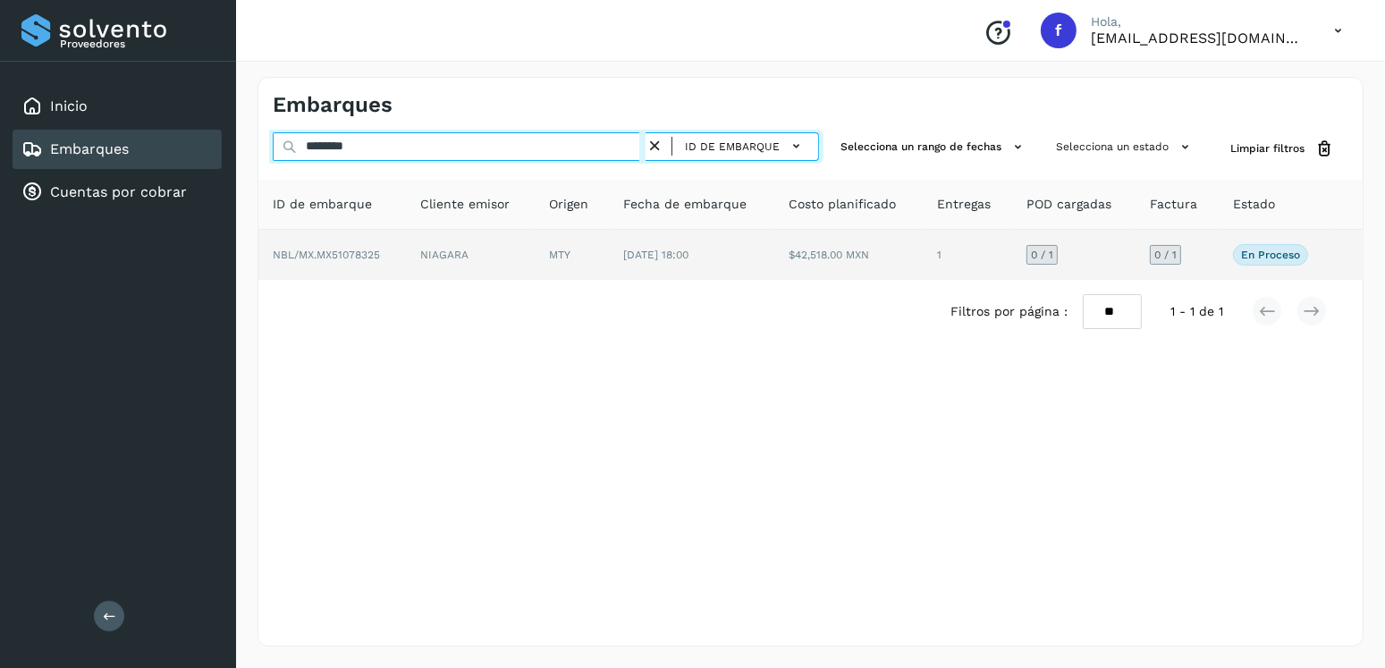
type input "********"
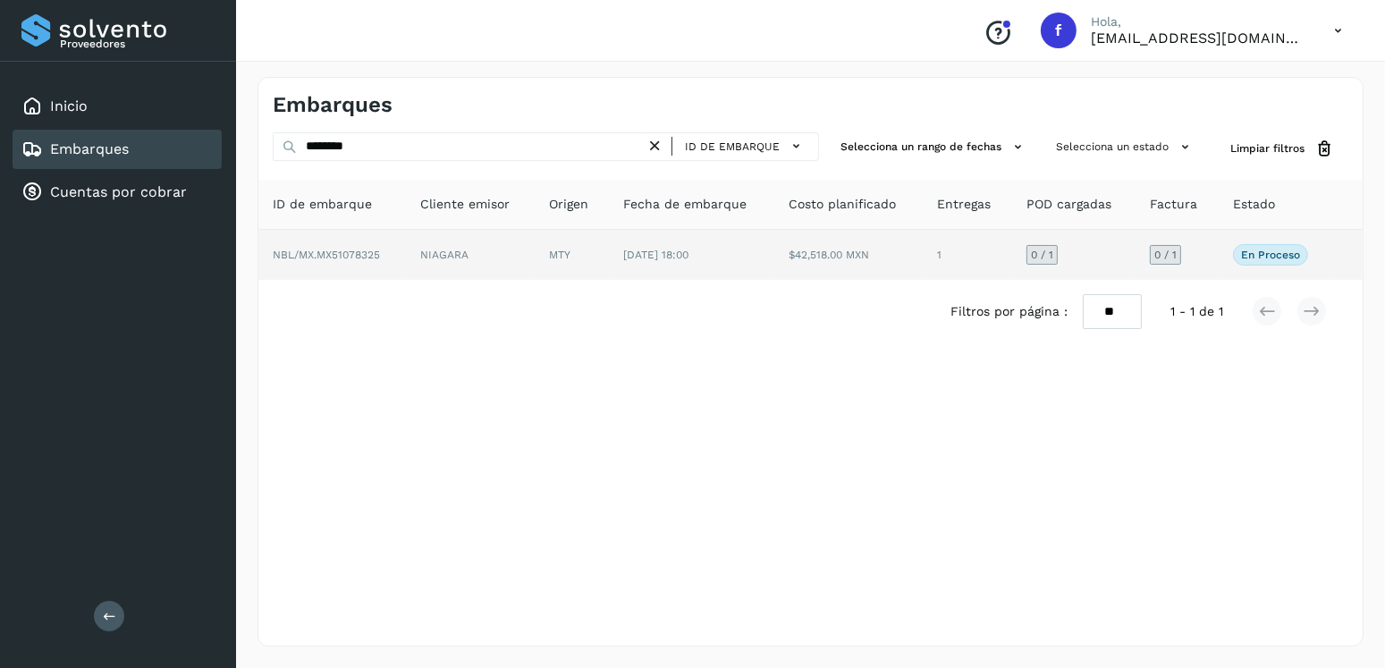
click at [797, 267] on td "$42,518.00 MXN" at bounding box center [848, 255] width 148 height 50
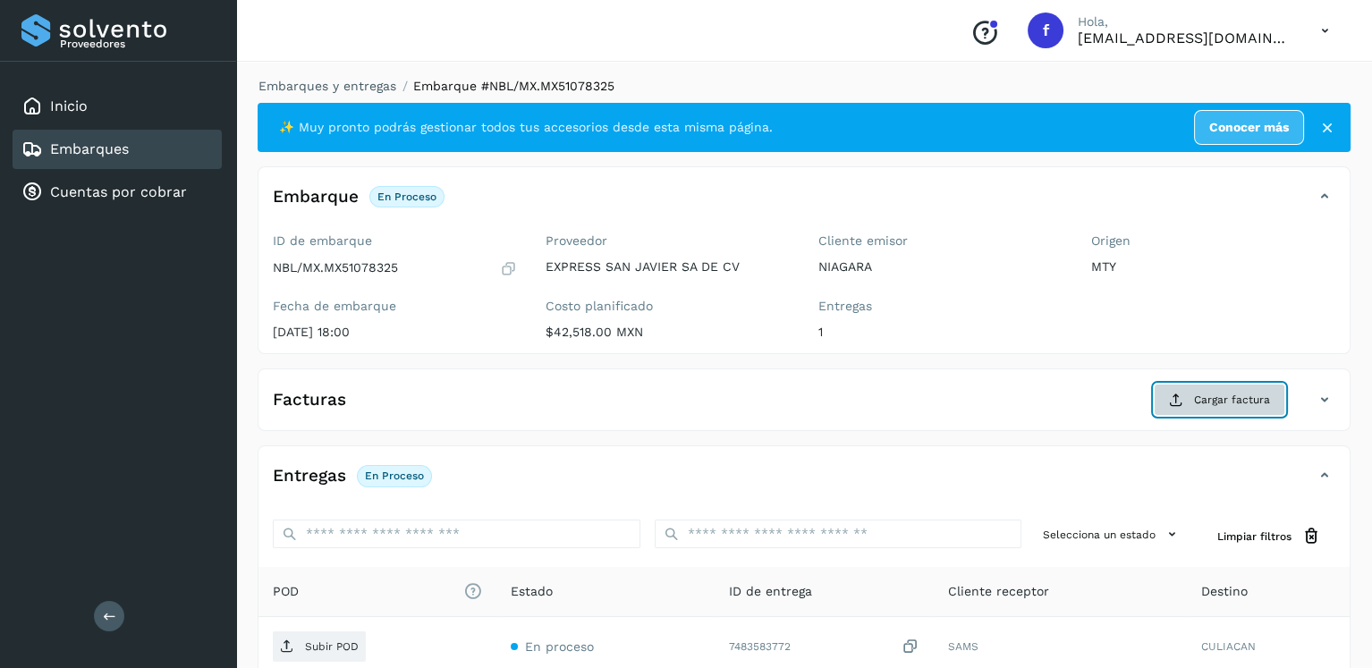
click at [1245, 402] on span "Cargar factura" at bounding box center [1232, 400] width 76 height 16
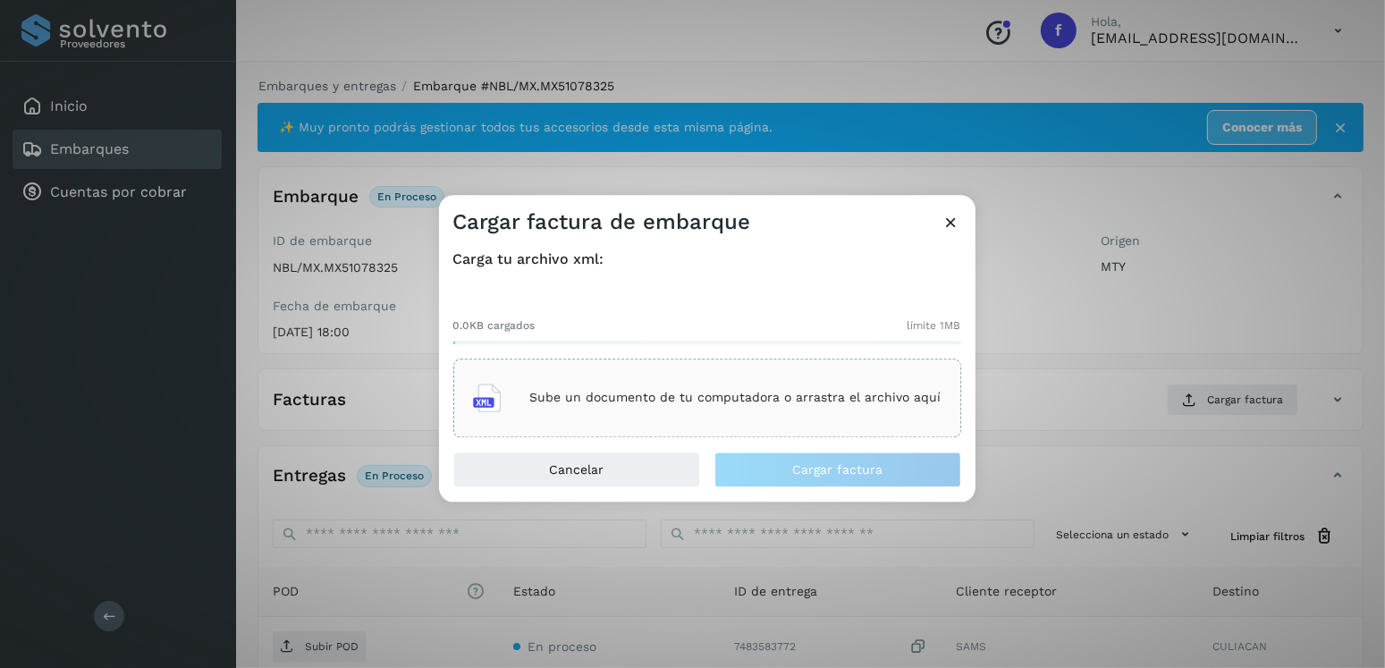
click at [851, 418] on div "Sube un documento de tu computadora o arrastra el archivo aquí" at bounding box center [707, 398] width 469 height 48
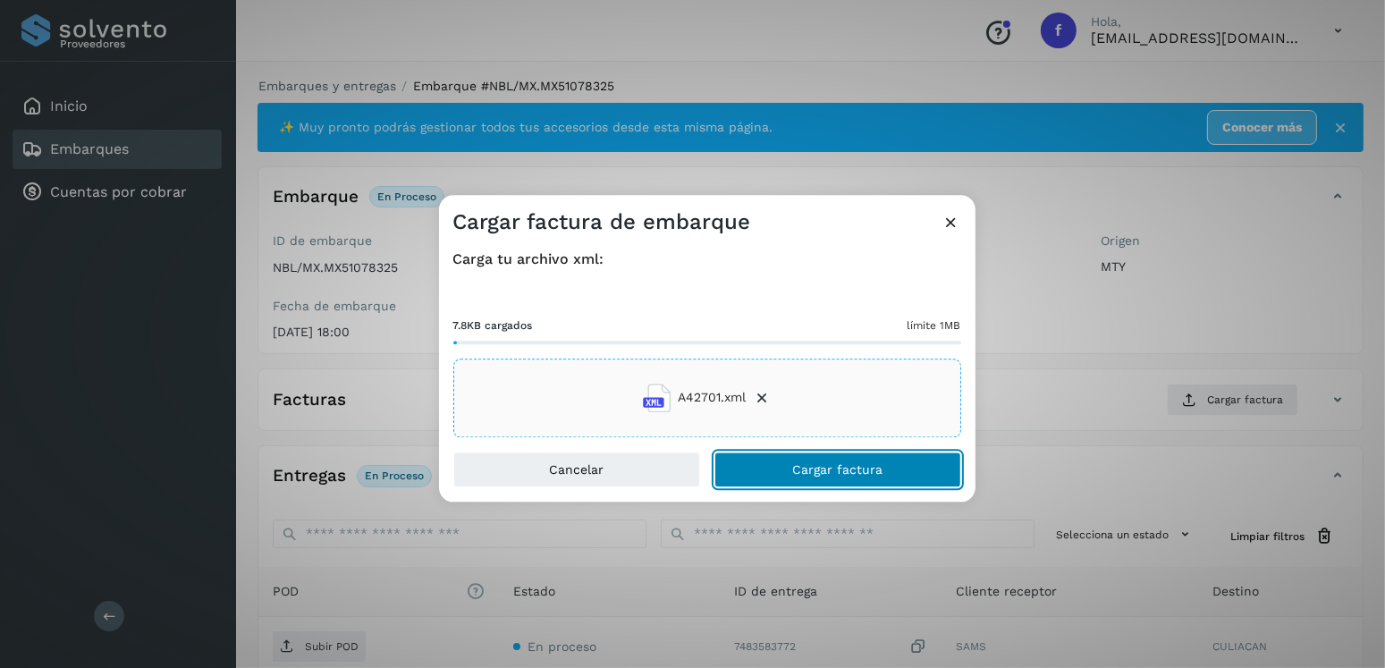
click at [809, 459] on button "Cargar factura" at bounding box center [837, 470] width 247 height 36
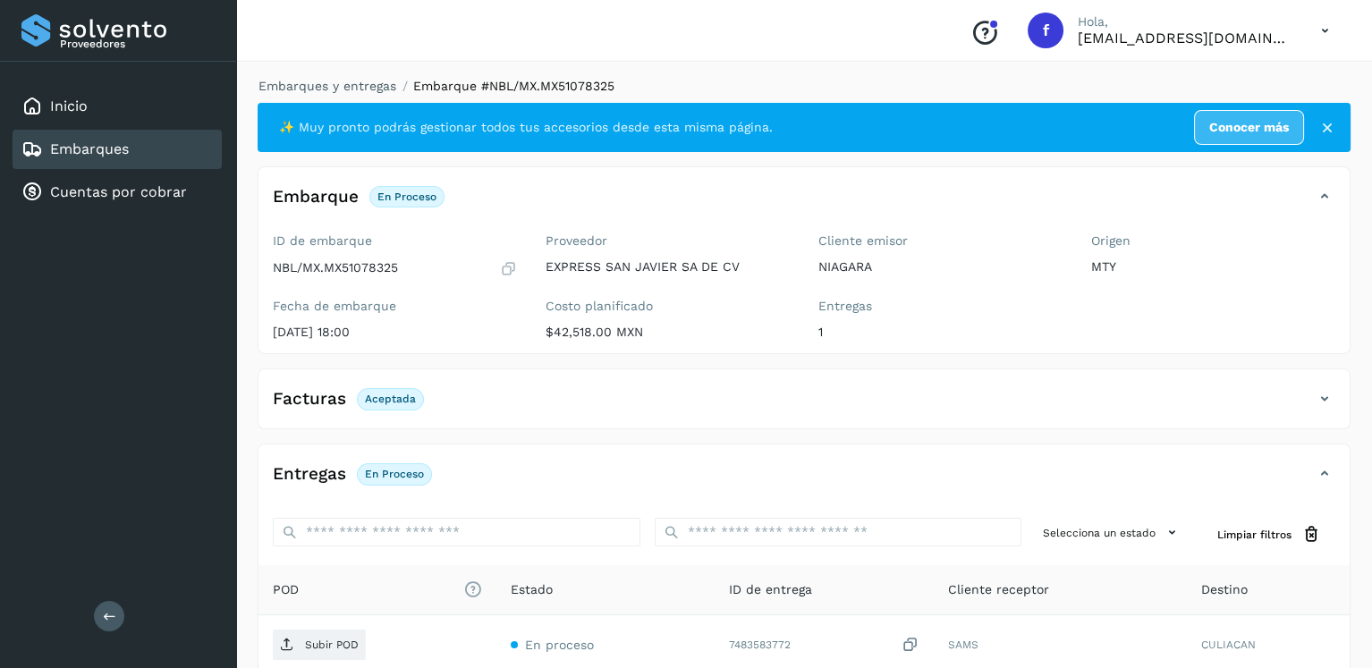
scroll to position [179, 0]
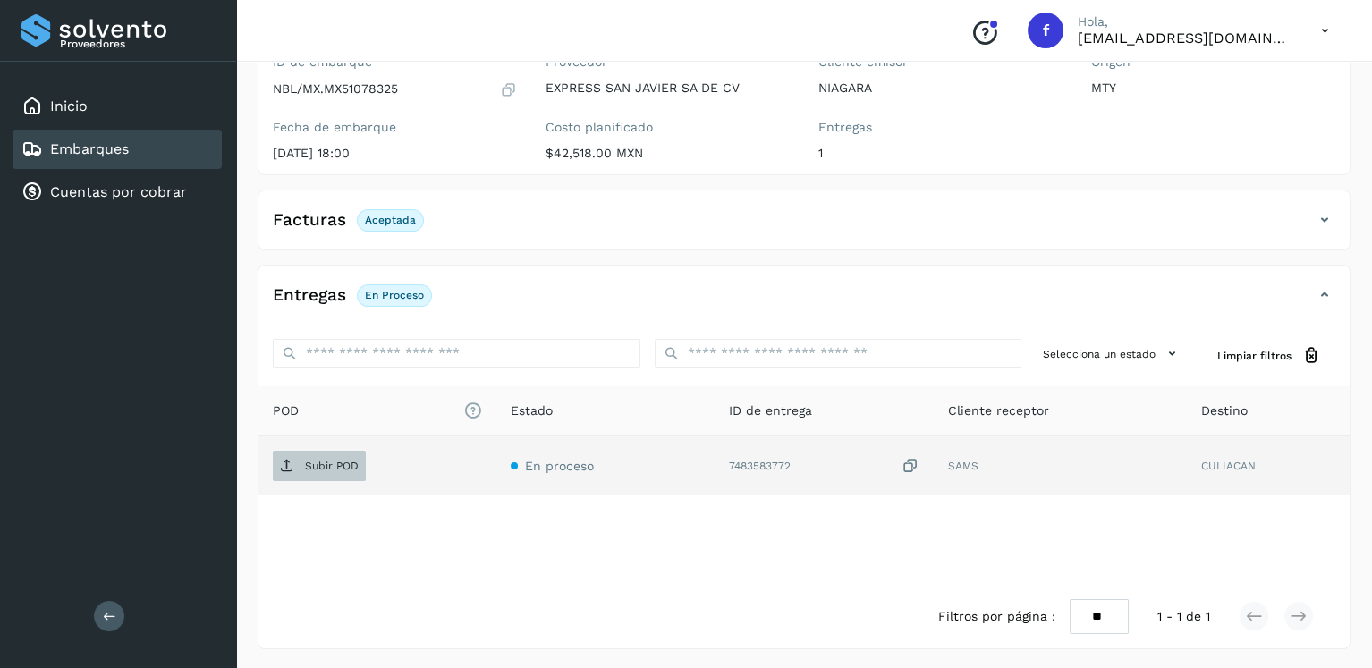
click at [306, 476] on span "Subir POD" at bounding box center [319, 466] width 93 height 29
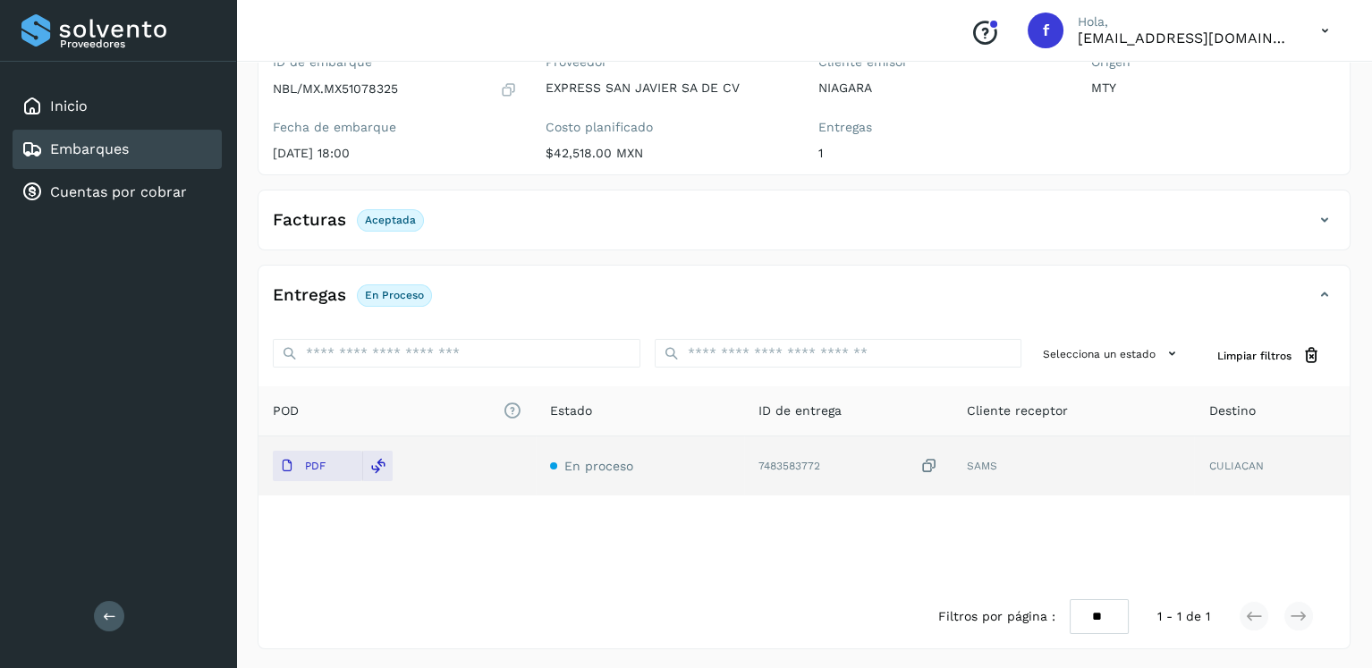
click at [171, 142] on div "Embarques" at bounding box center [117, 149] width 209 height 39
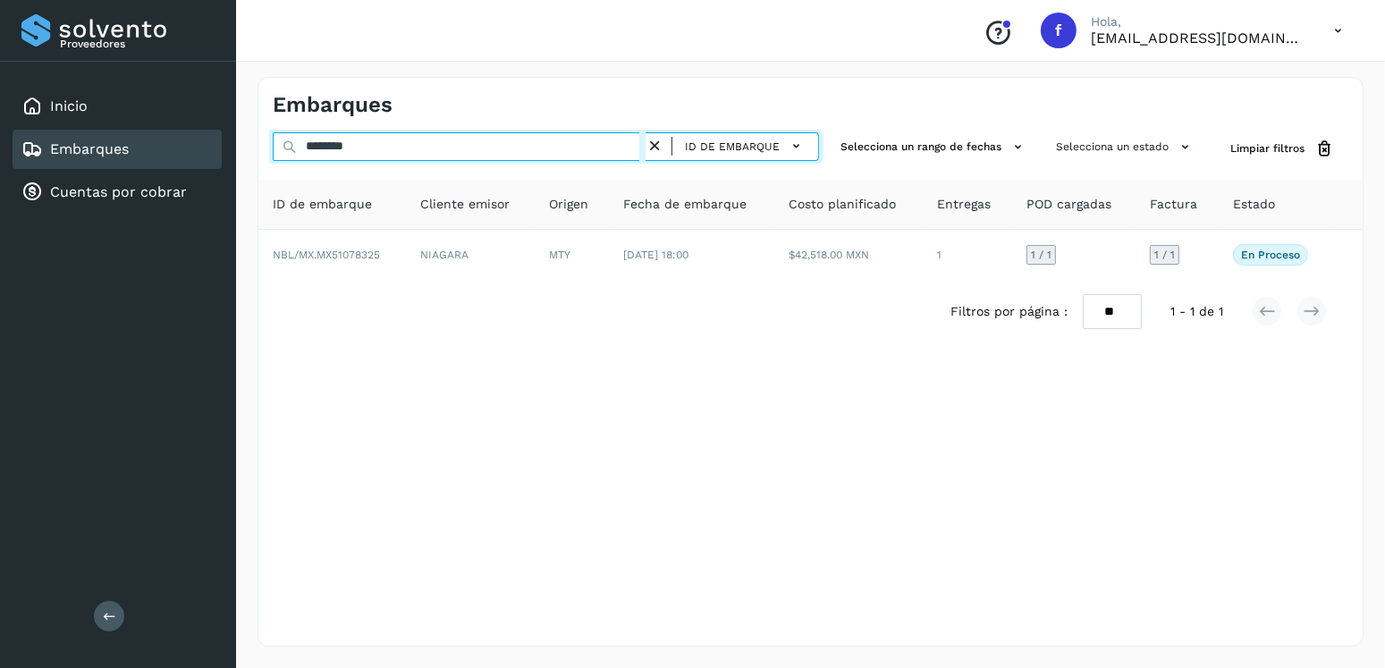
drag, startPoint x: 452, startPoint y: 144, endPoint x: 257, endPoint y: 149, distance: 195.0
click at [257, 149] on div "Embarques ******** ID de embarque Selecciona un rango de fechas Selecciona un e…" at bounding box center [810, 361] width 1149 height 612
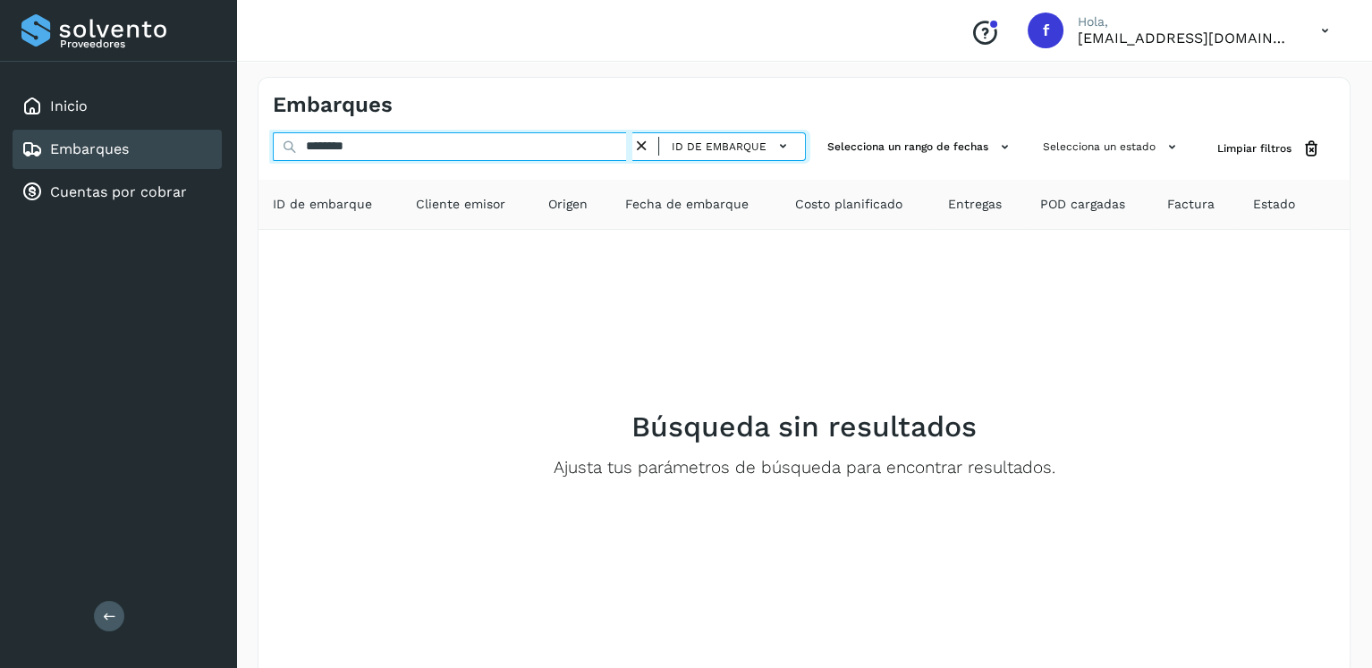
drag, startPoint x: 396, startPoint y: 148, endPoint x: 201, endPoint y: 152, distance: 194.9
click at [201, 152] on div "Proveedores Inicio Embarques Cuentas por cobrar Salir Conoce nuestros beneficio…" at bounding box center [686, 372] width 1372 height 744
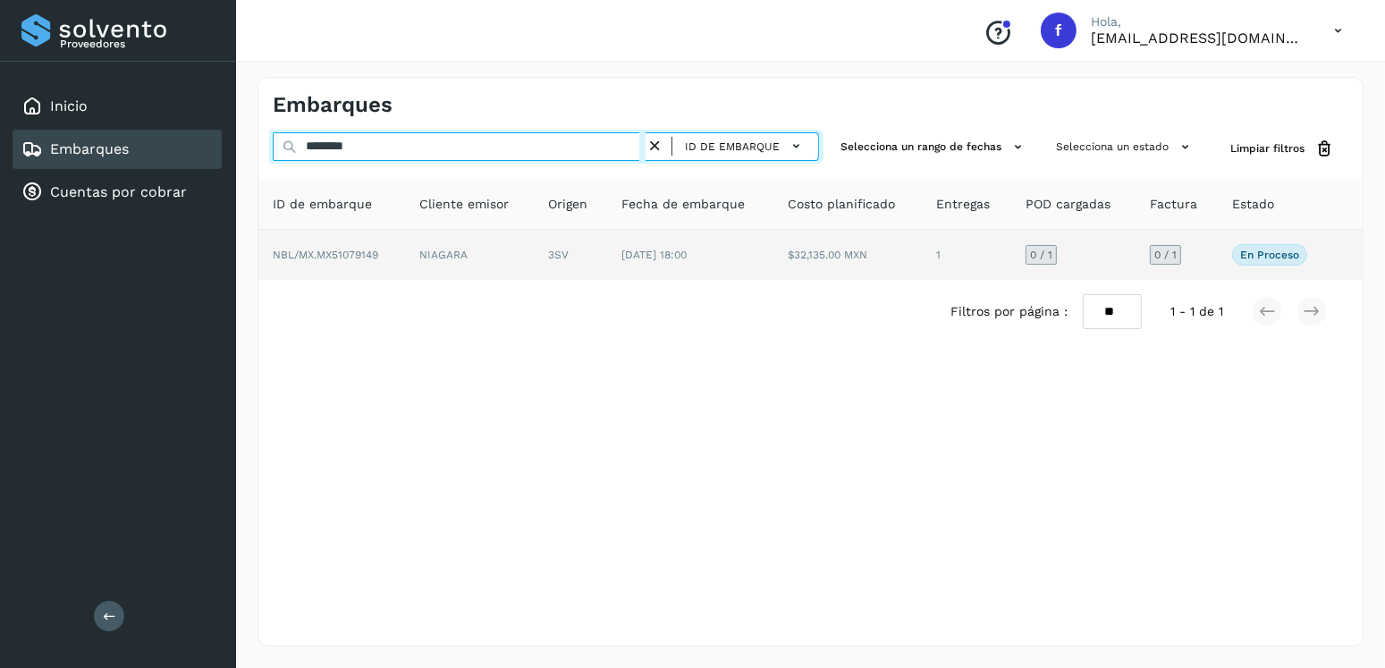
type input "********"
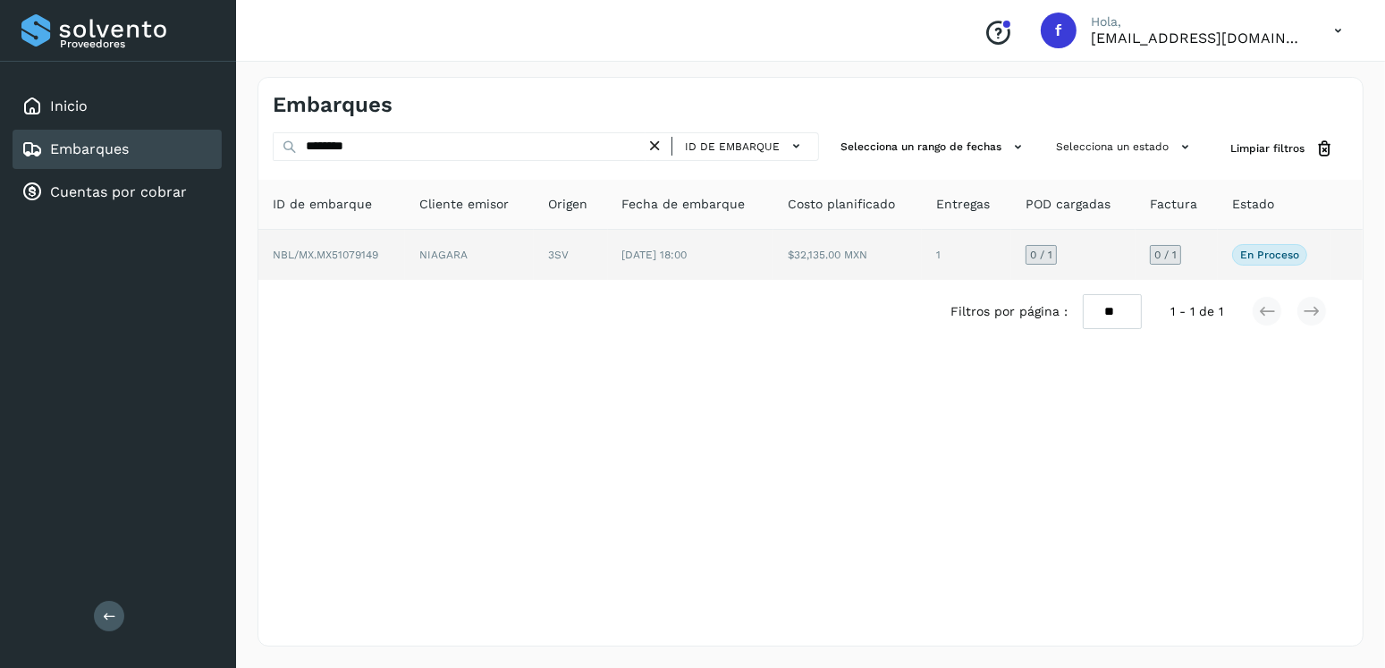
click at [697, 268] on td "[DATE] 18:00" at bounding box center [690, 255] width 165 height 50
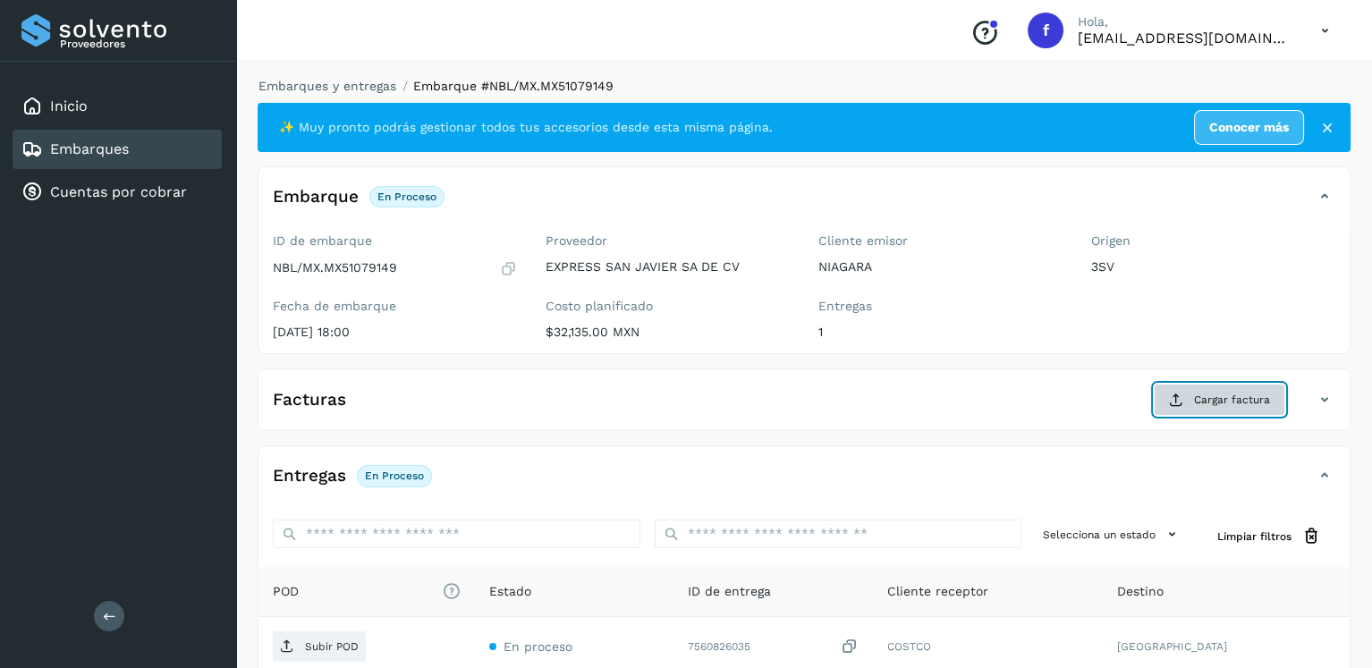
click at [1169, 402] on icon at bounding box center [1176, 400] width 14 height 14
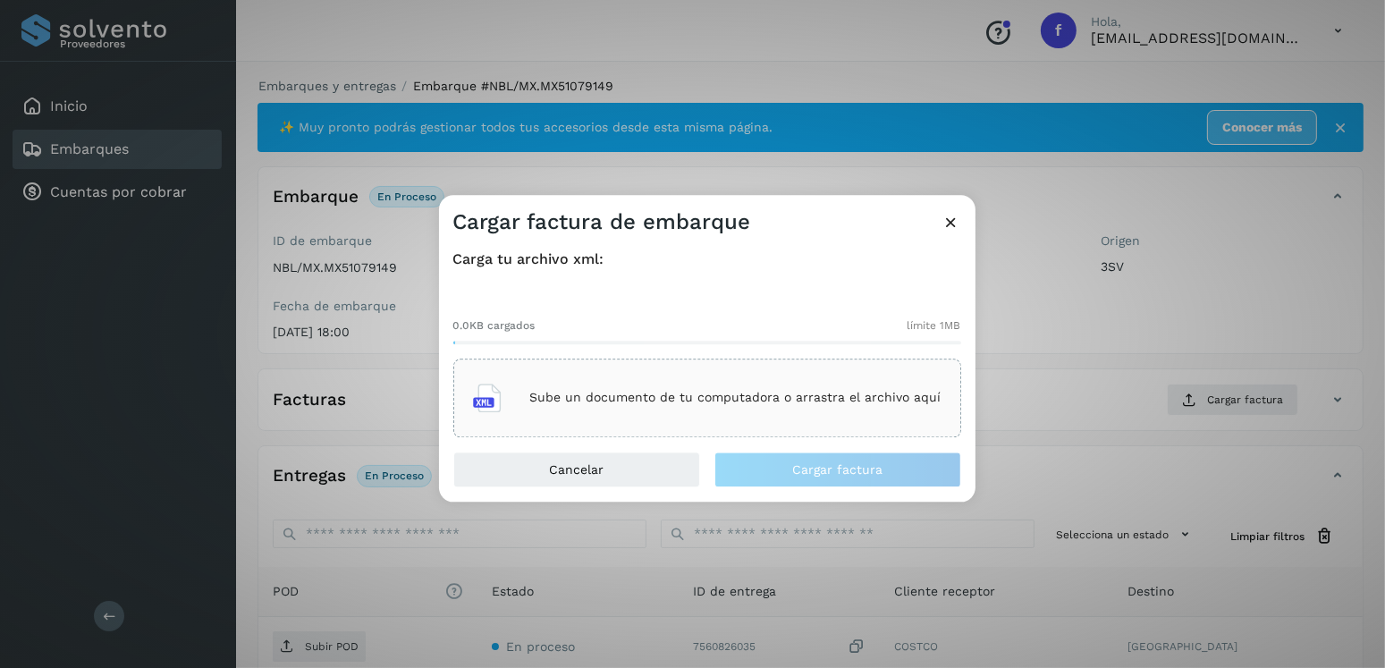
click at [667, 398] on p "Sube un documento de tu computadora o arrastra el archivo aquí" at bounding box center [735, 398] width 411 height 15
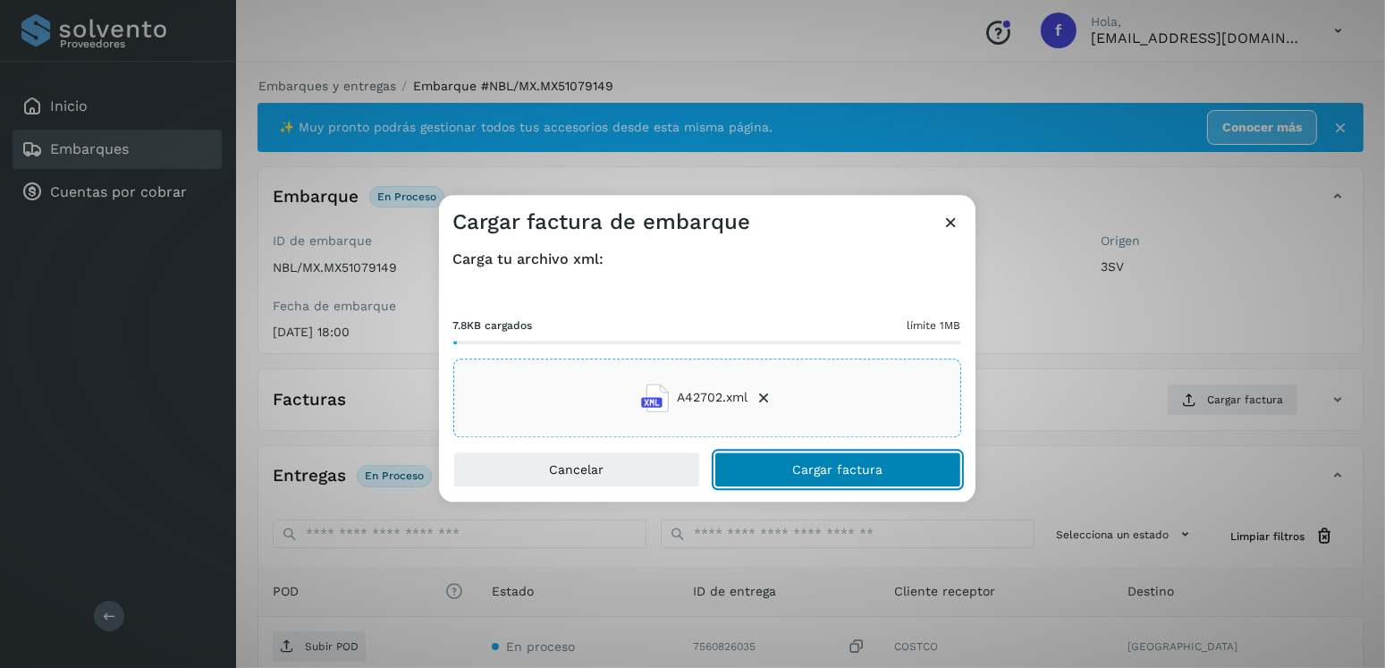
click at [828, 460] on button "Cargar factura" at bounding box center [837, 470] width 247 height 36
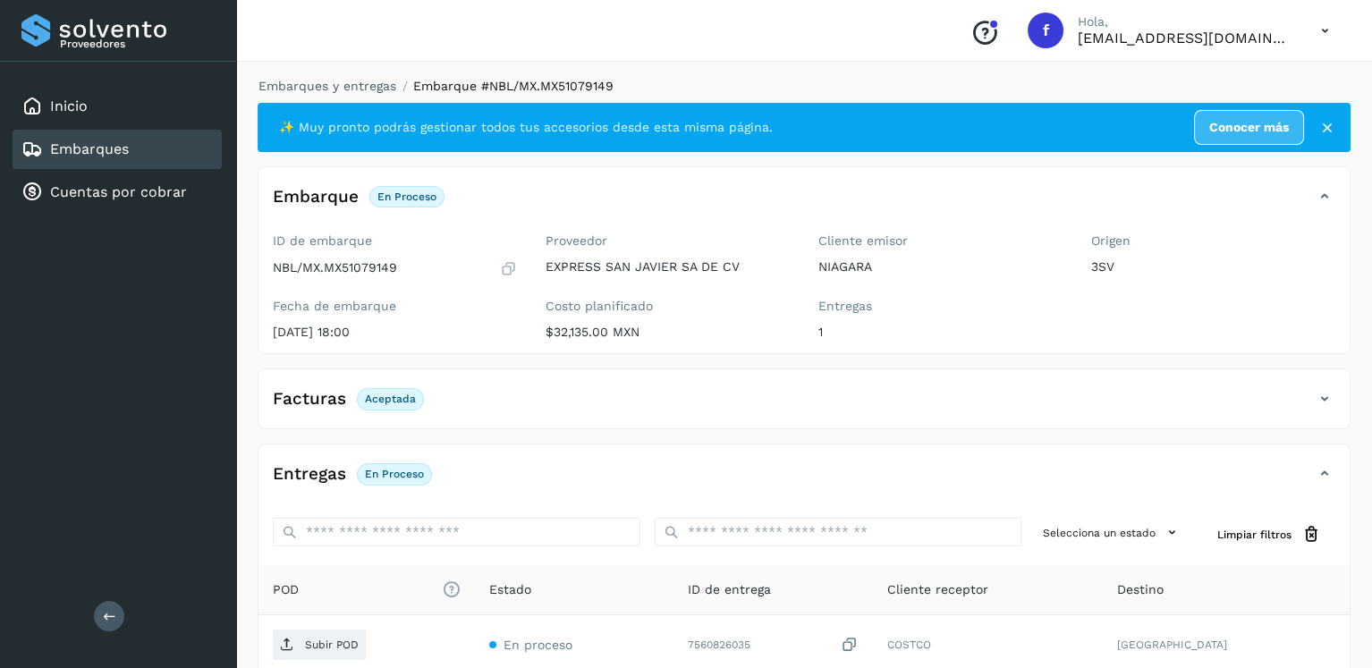
scroll to position [179, 0]
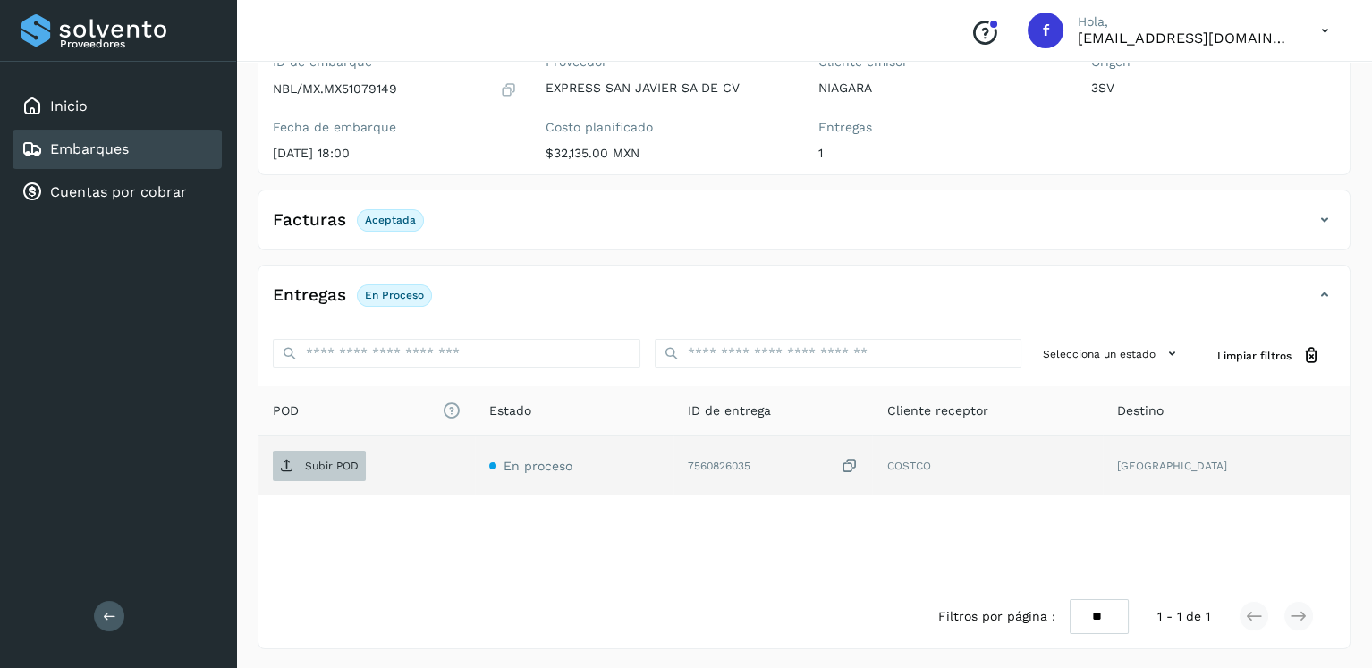
click at [325, 460] on p "Subir POD" at bounding box center [332, 466] width 54 height 13
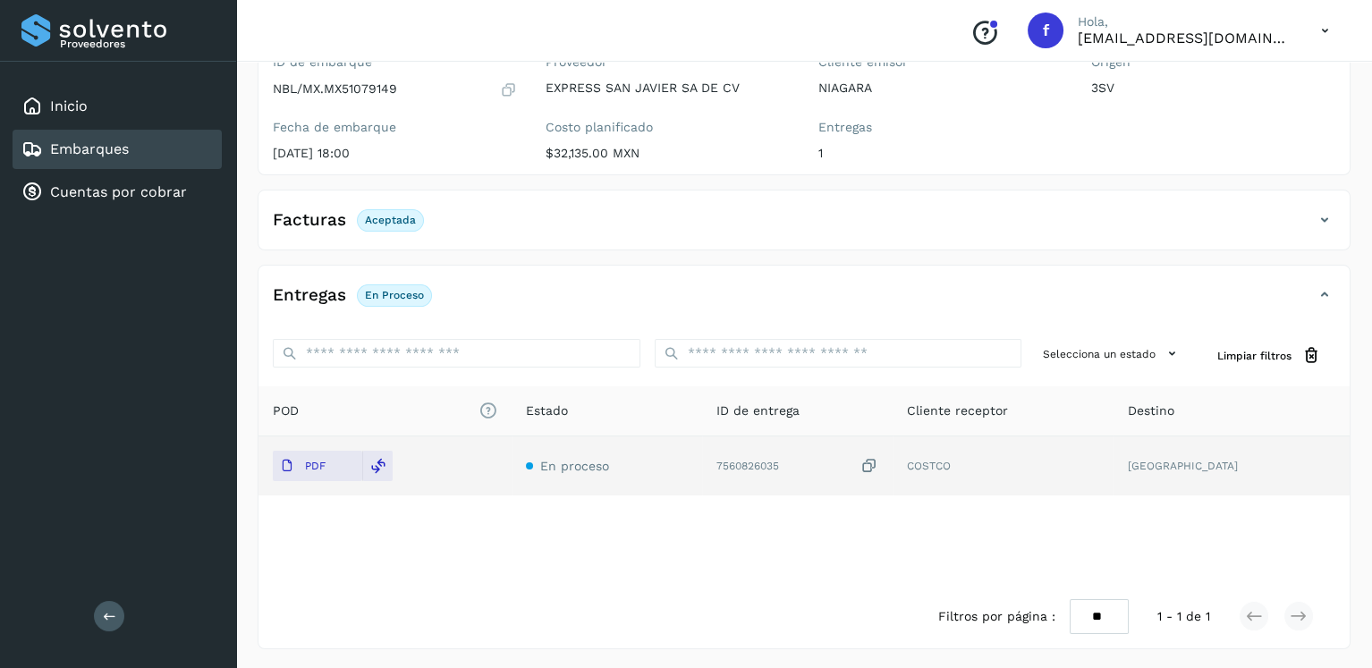
click at [167, 138] on div "Embarques" at bounding box center [117, 149] width 209 height 39
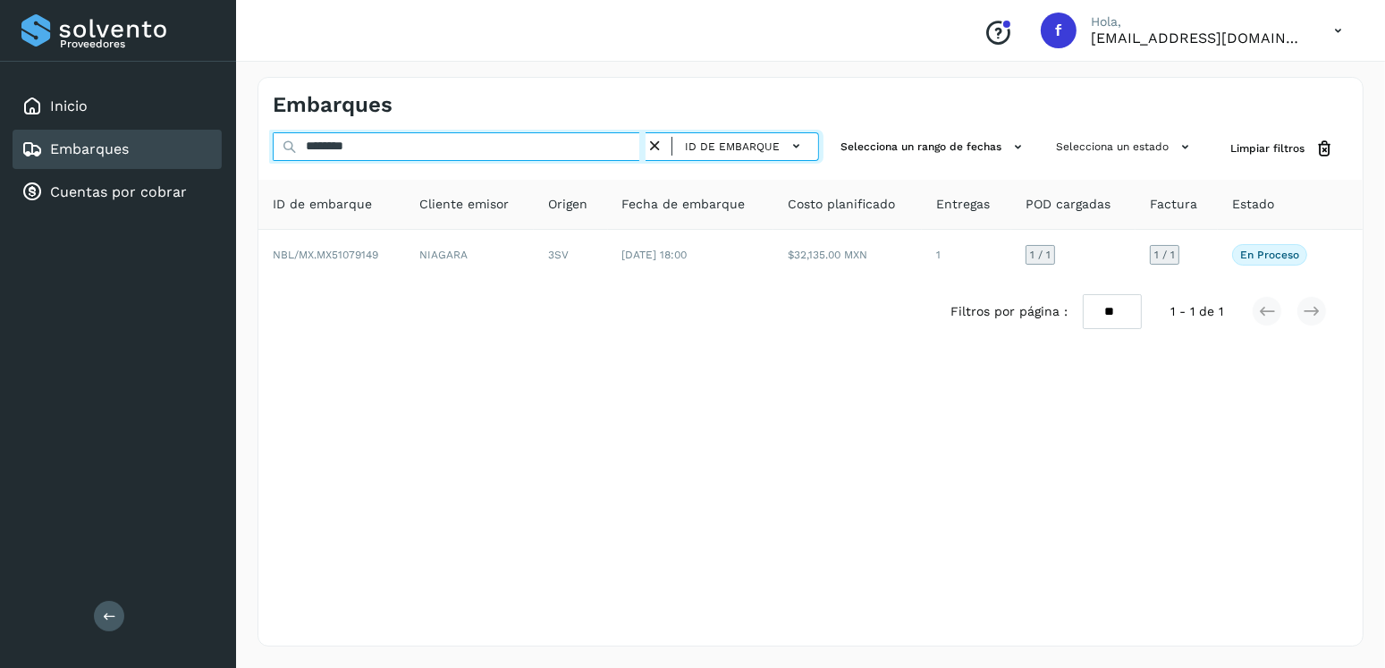
drag, startPoint x: 384, startPoint y: 148, endPoint x: 298, endPoint y: 155, distance: 87.0
click at [298, 155] on input "********" at bounding box center [459, 146] width 373 height 29
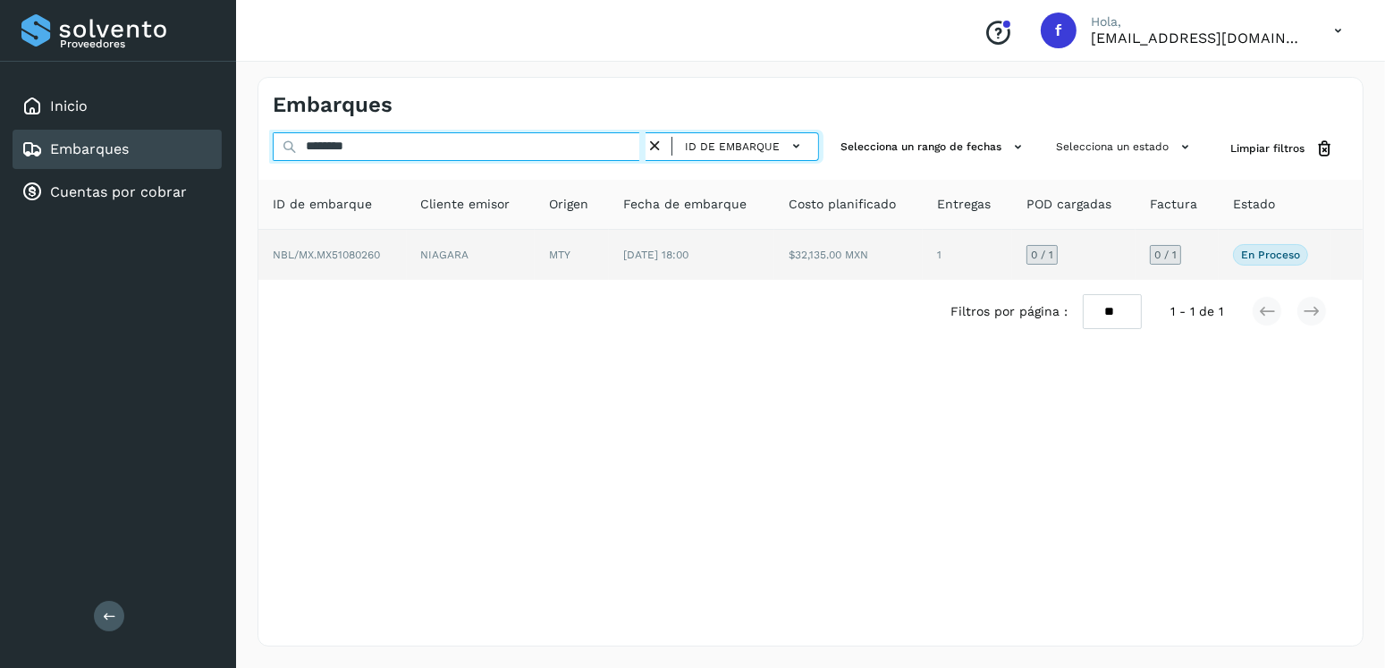
type input "********"
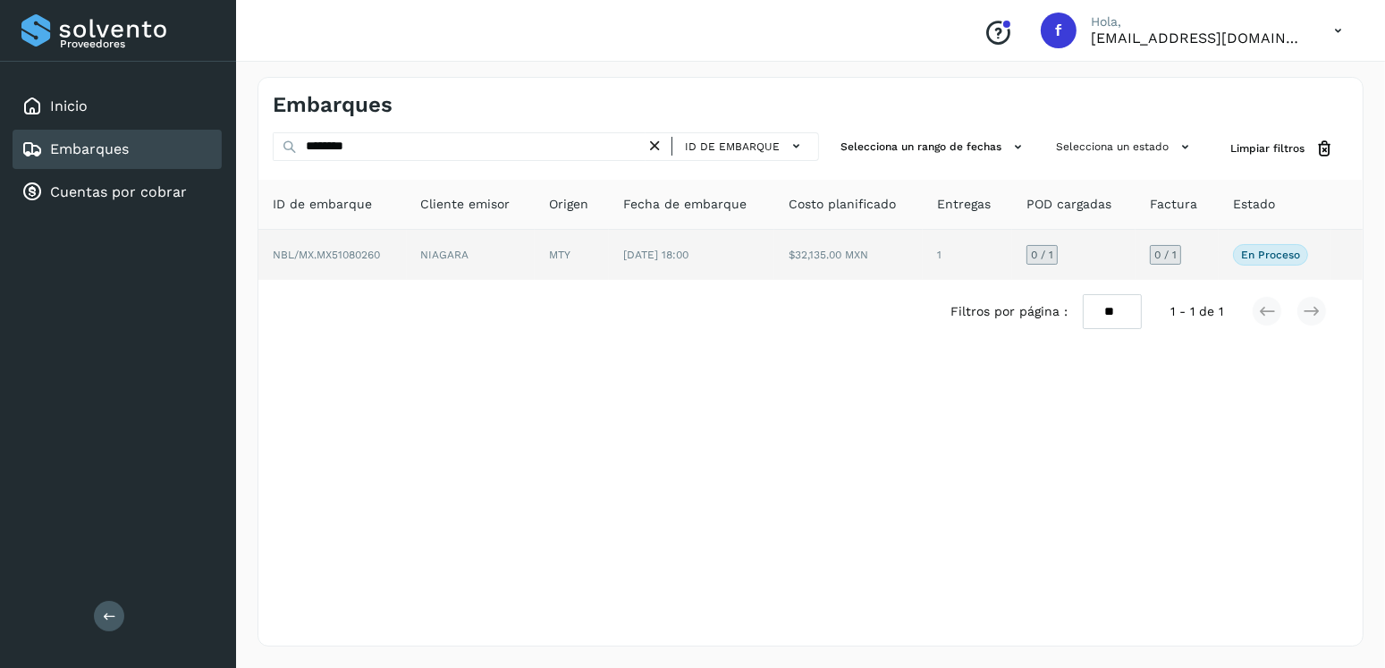
click at [609, 261] on td "MTY" at bounding box center [572, 255] width 74 height 50
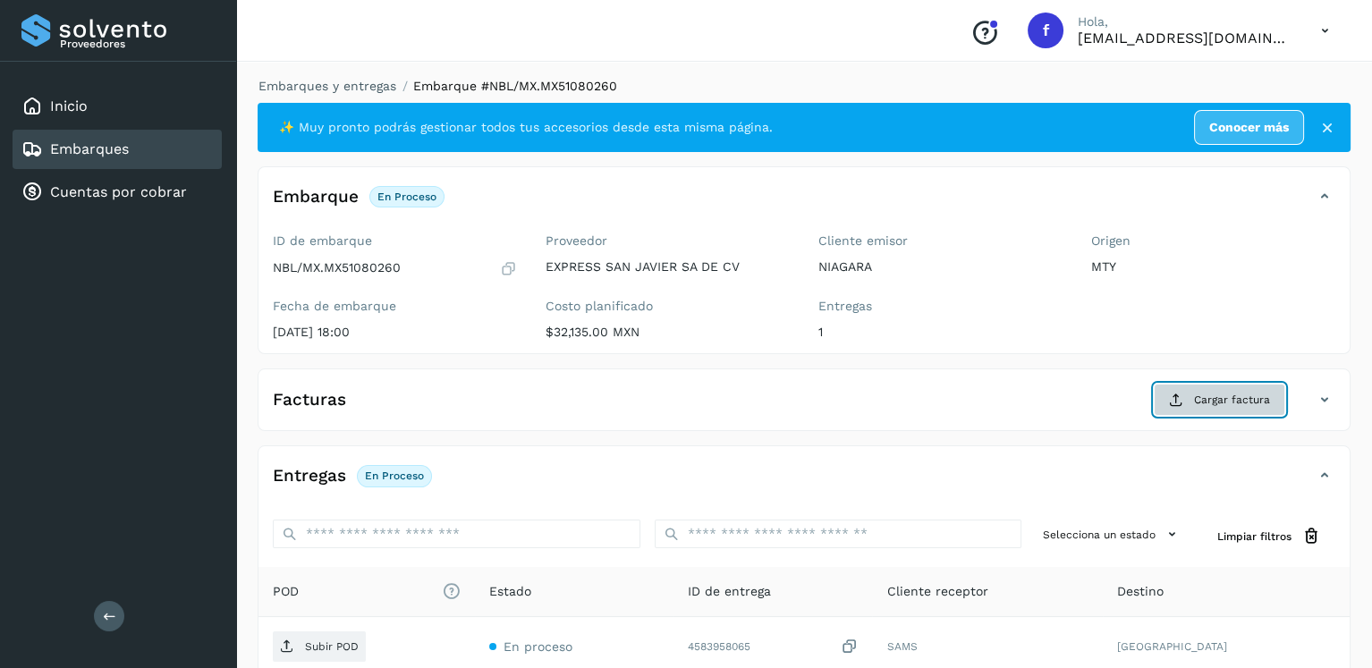
click at [1203, 393] on span "Cargar factura" at bounding box center [1232, 400] width 76 height 16
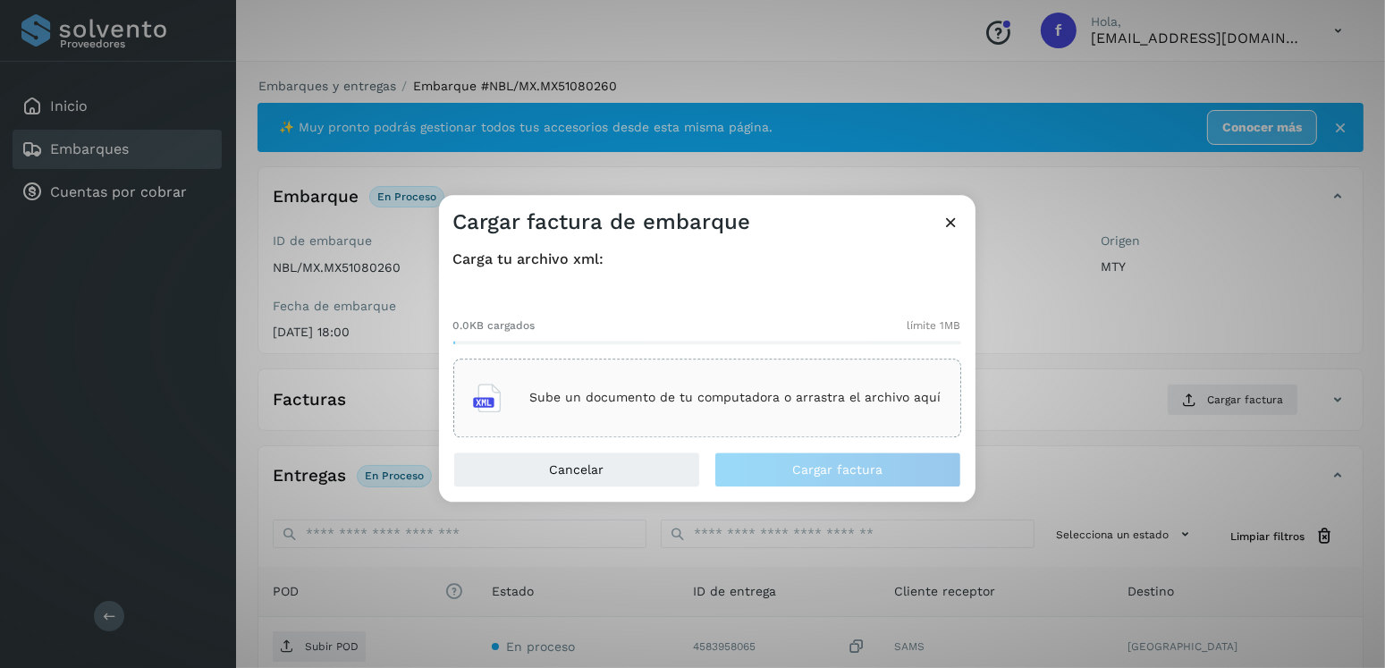
click at [786, 426] on div "Sube un documento de tu computadora o arrastra el archivo aquí" at bounding box center [707, 398] width 508 height 79
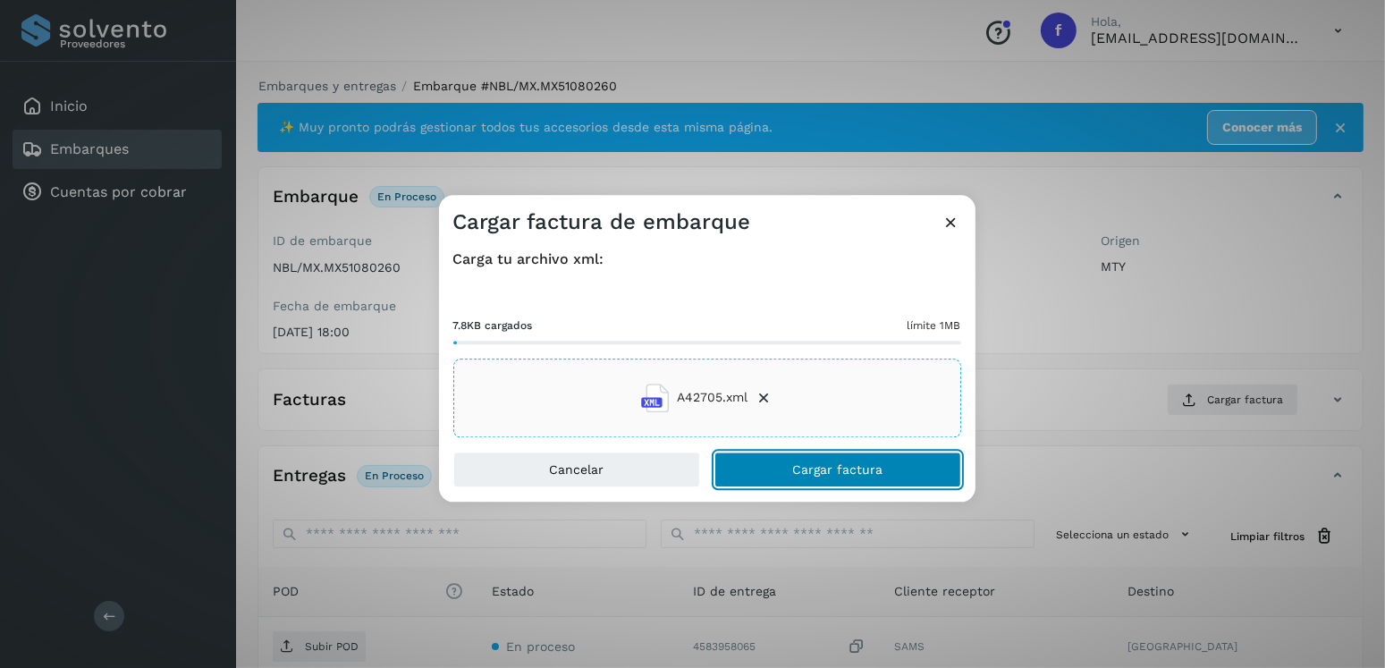
click at [823, 452] on button "Cargar factura" at bounding box center [837, 470] width 247 height 36
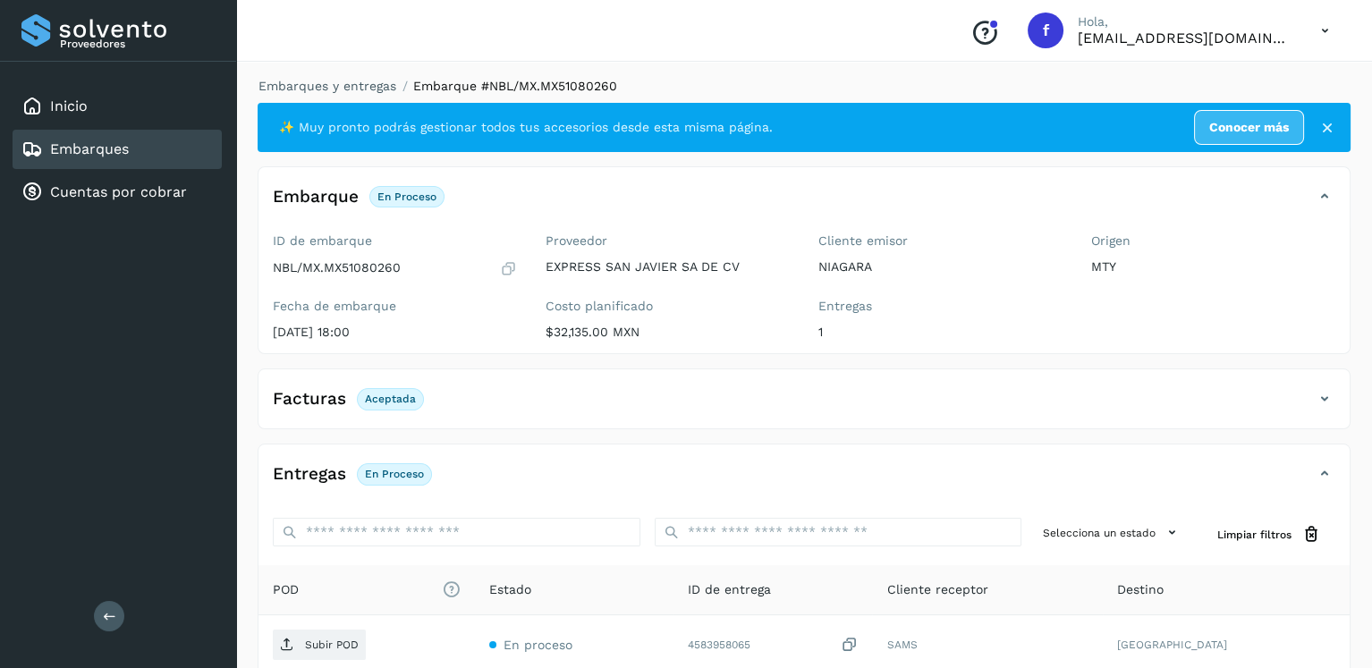
scroll to position [179, 0]
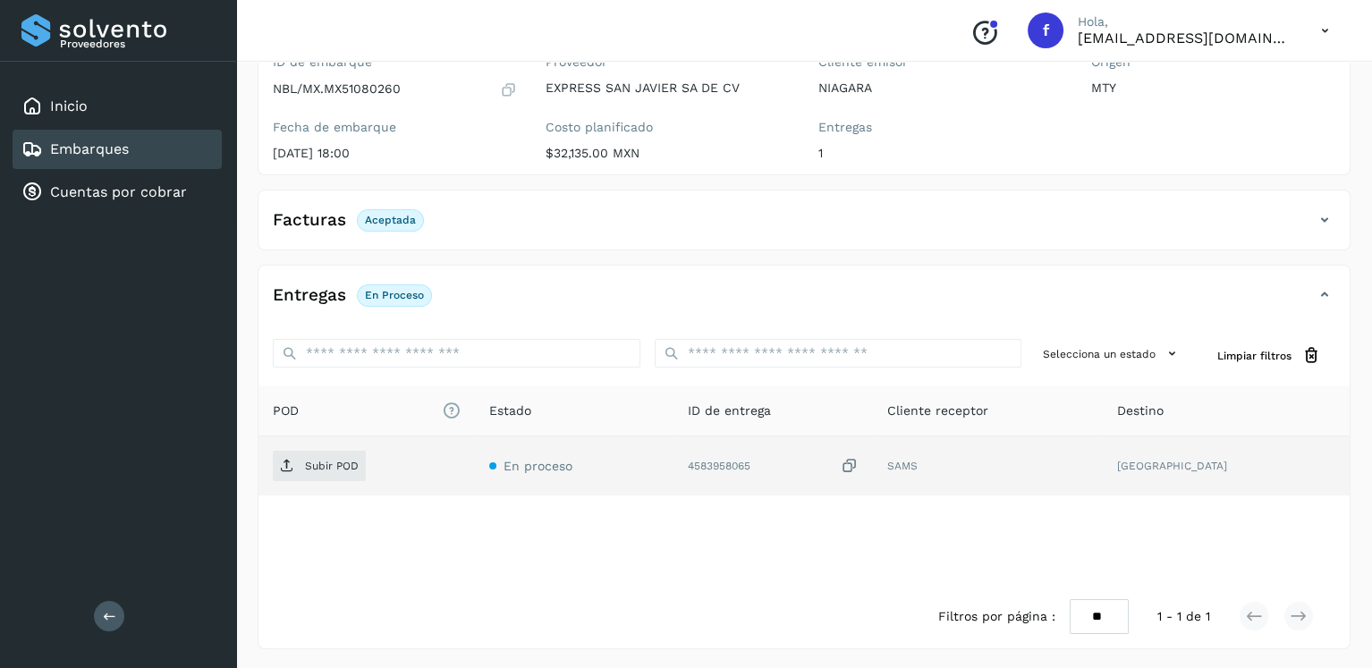
click at [350, 482] on td "Subir POD" at bounding box center [366, 465] width 216 height 59
click at [349, 479] on td "Subir POD" at bounding box center [366, 465] width 216 height 59
click at [349, 476] on span "Subir POD" at bounding box center [319, 466] width 93 height 29
click at [131, 139] on div "Embarques" at bounding box center [117, 149] width 209 height 39
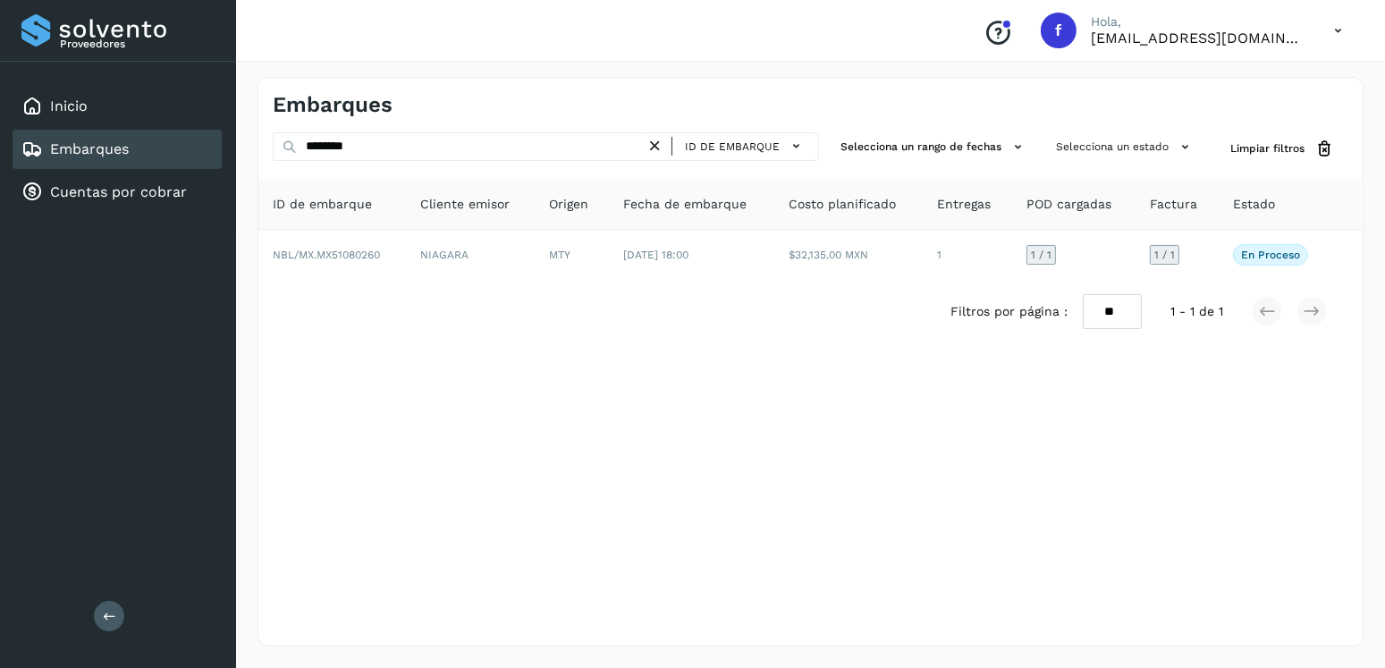
click at [196, 160] on div "Embarques" at bounding box center [117, 149] width 209 height 39
click at [663, 150] on icon at bounding box center [655, 146] width 19 height 19
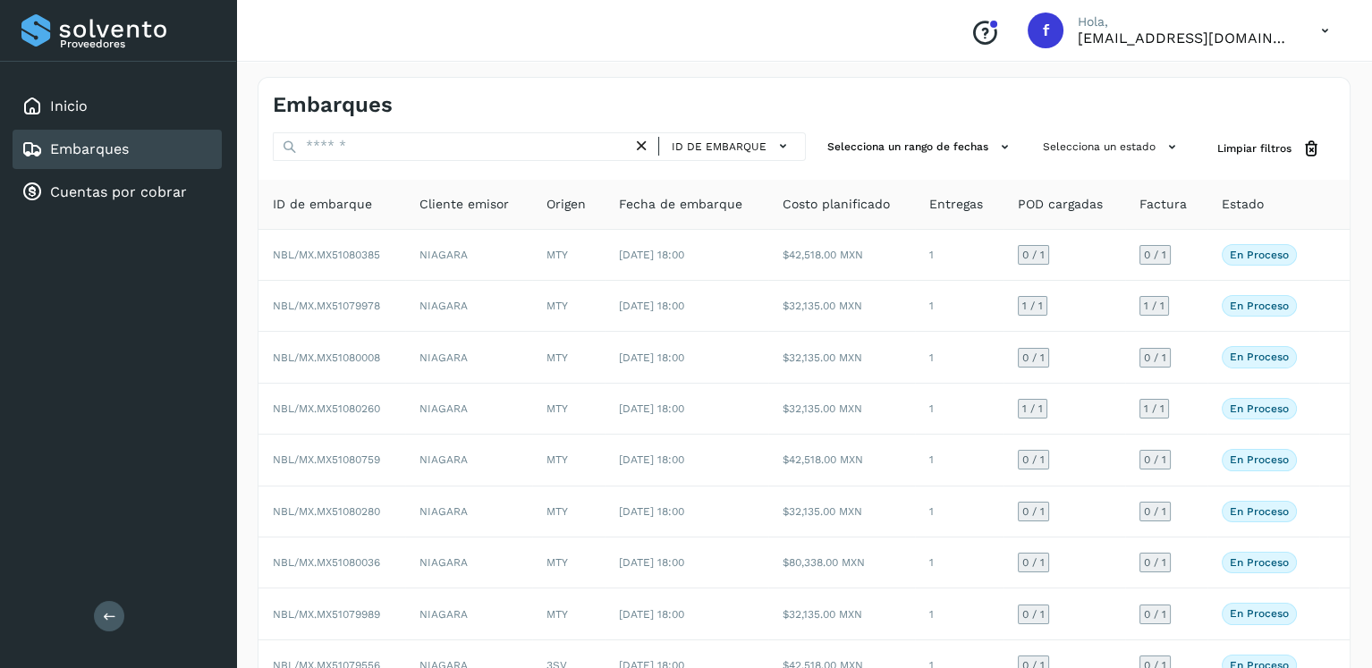
click at [659, 149] on div at bounding box center [658, 146] width 1 height 19
